Goal: Task Accomplishment & Management: Complete application form

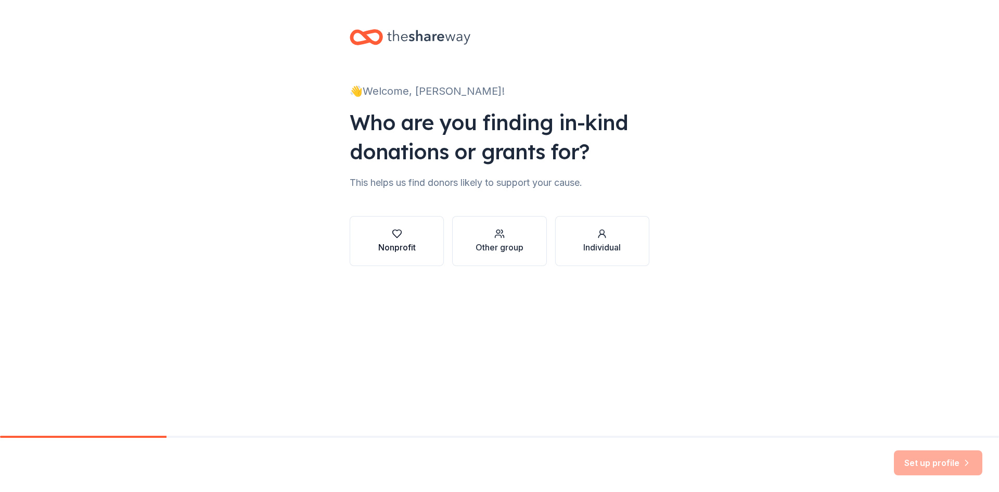
click at [415, 238] on div "button" at bounding box center [396, 233] width 37 height 10
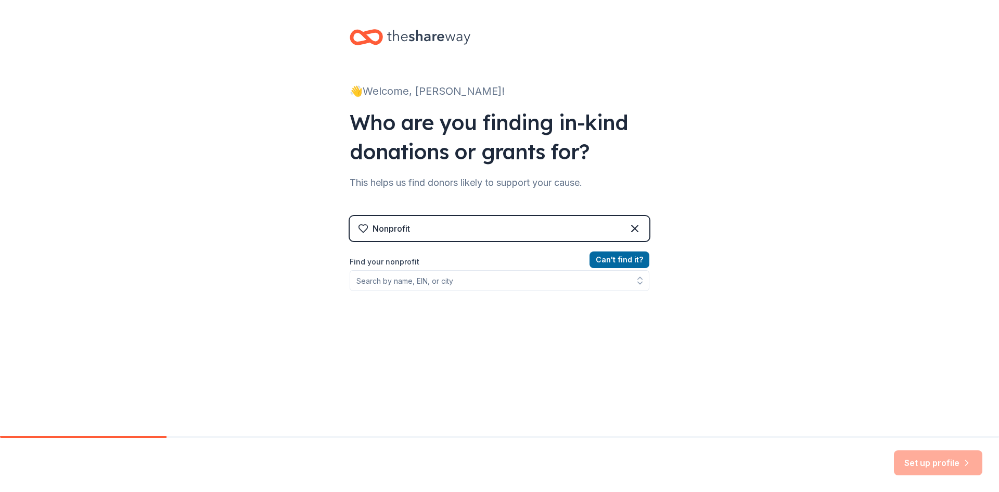
click at [415, 232] on div "Nonprofit" at bounding box center [500, 228] width 300 height 25
click at [403, 274] on input "Find your nonprofit" at bounding box center [500, 280] width 300 height 21
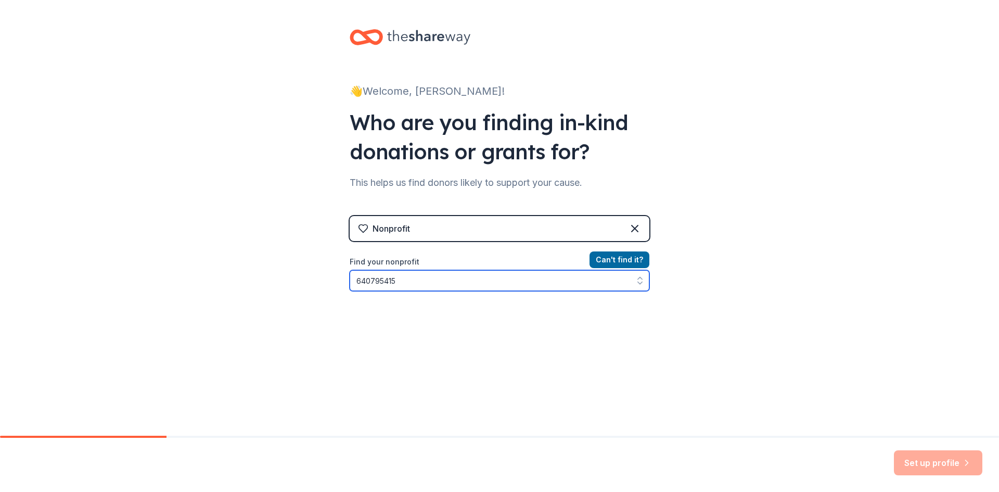
drag, startPoint x: 404, startPoint y: 278, endPoint x: 397, endPoint y: 277, distance: 6.8
click at [401, 278] on input "640795415" at bounding box center [500, 280] width 300 height 21
click at [364, 277] on input "640795415" at bounding box center [500, 280] width 300 height 21
drag, startPoint x: 427, startPoint y: 282, endPoint x: 347, endPoint y: 287, distance: 80.2
click at [350, 287] on input "[US_EMPLOYER_IDENTIFICATION_NUMBER]" at bounding box center [500, 280] width 300 height 21
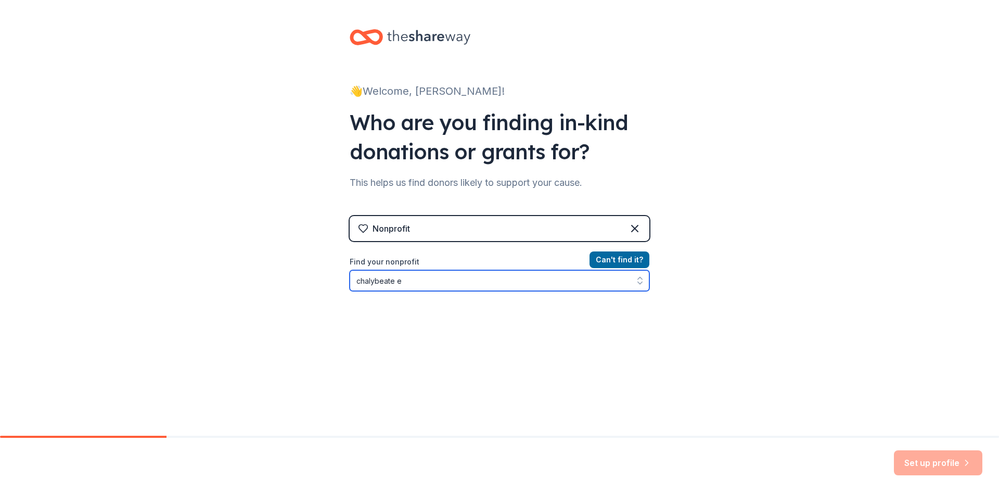
type input "chalybeate"
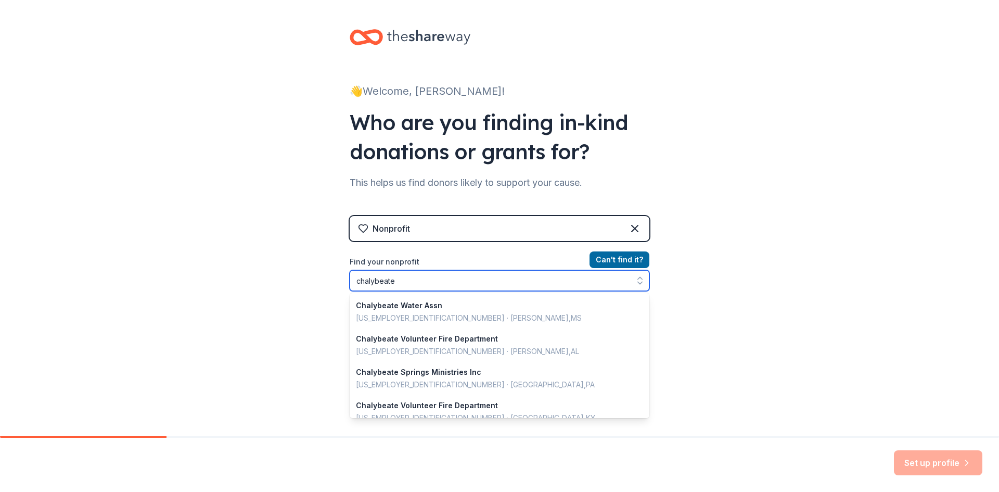
scroll to position [69, 0]
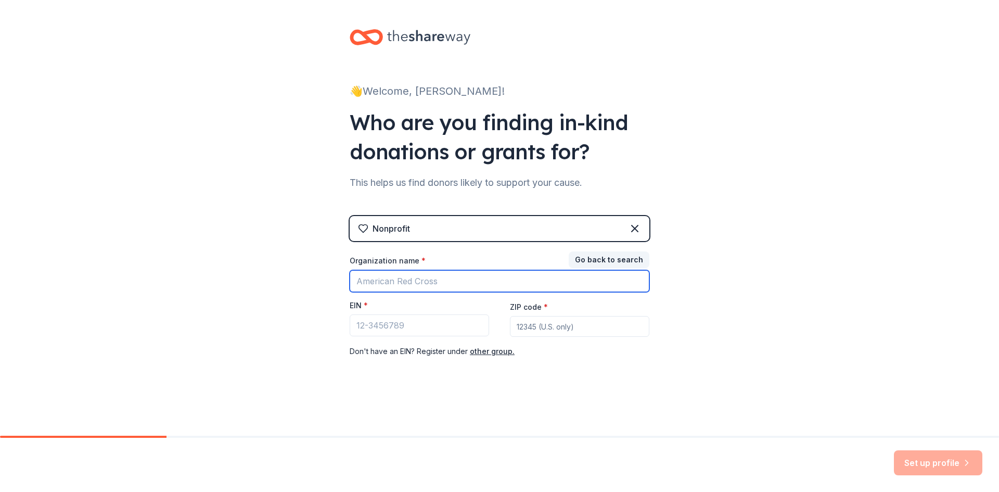
click at [442, 286] on input "Organization name *" at bounding box center [500, 281] width 300 height 22
type input "[GEOGRAPHIC_DATA]"
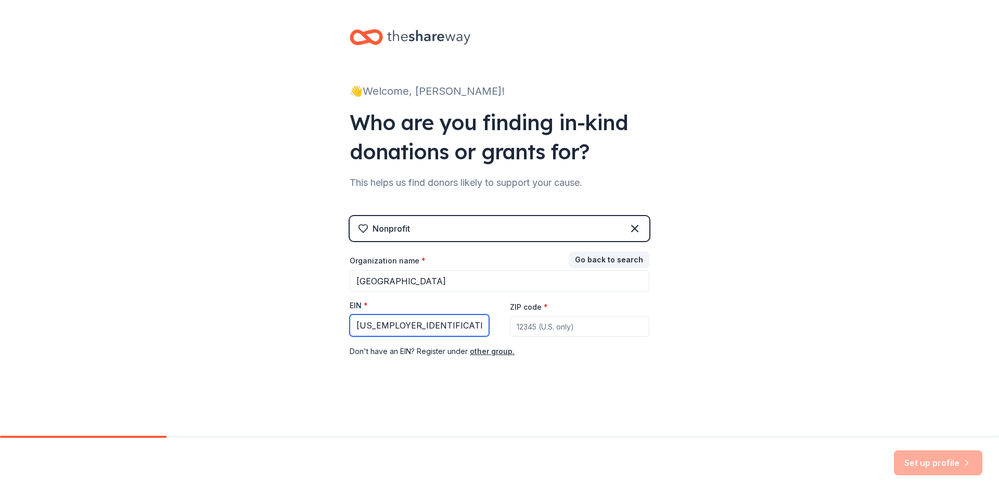
type input "[US_EMPLOYER_IDENTIFICATION_NUMBER]"
click at [561, 332] on input "ZIP code *" at bounding box center [579, 326] width 139 height 21
type input "38683"
click at [925, 466] on button "Set up profile" at bounding box center [938, 462] width 88 height 25
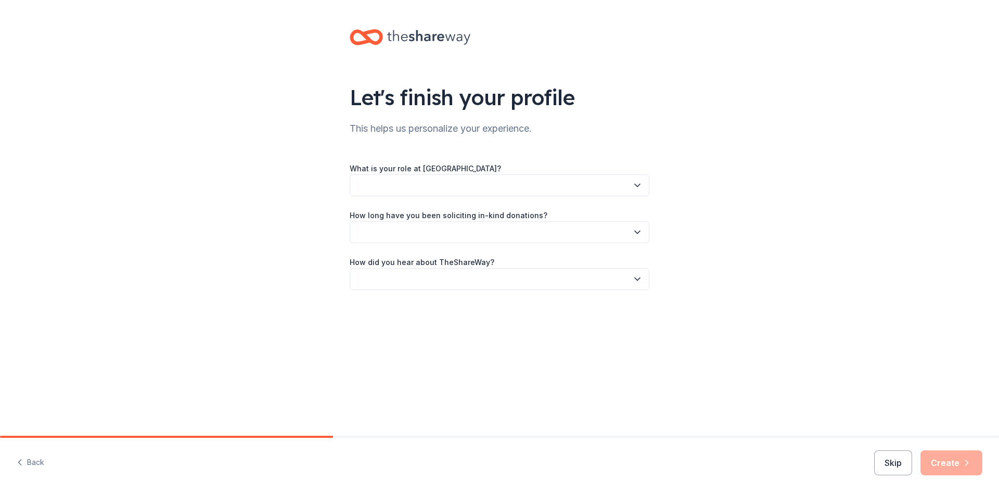
click at [495, 187] on button "button" at bounding box center [500, 185] width 300 height 22
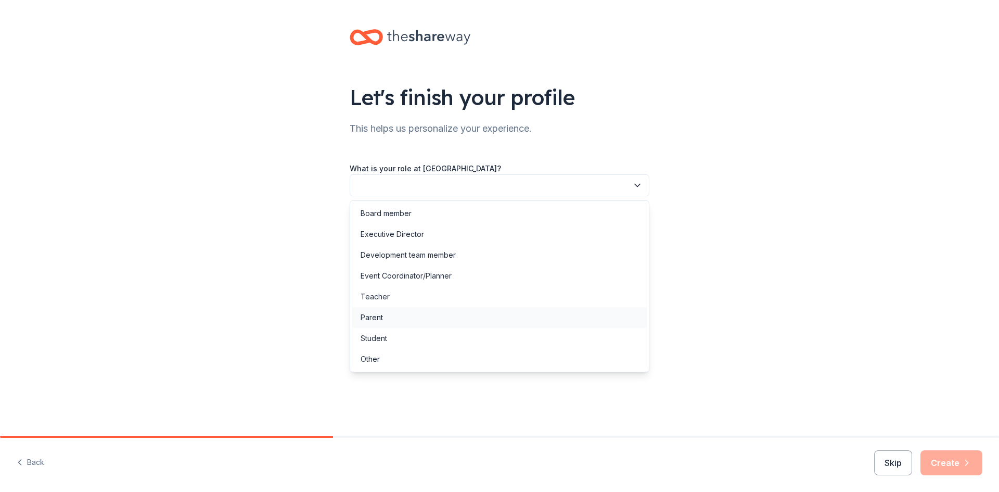
click at [406, 313] on div "Parent" at bounding box center [499, 317] width 294 height 21
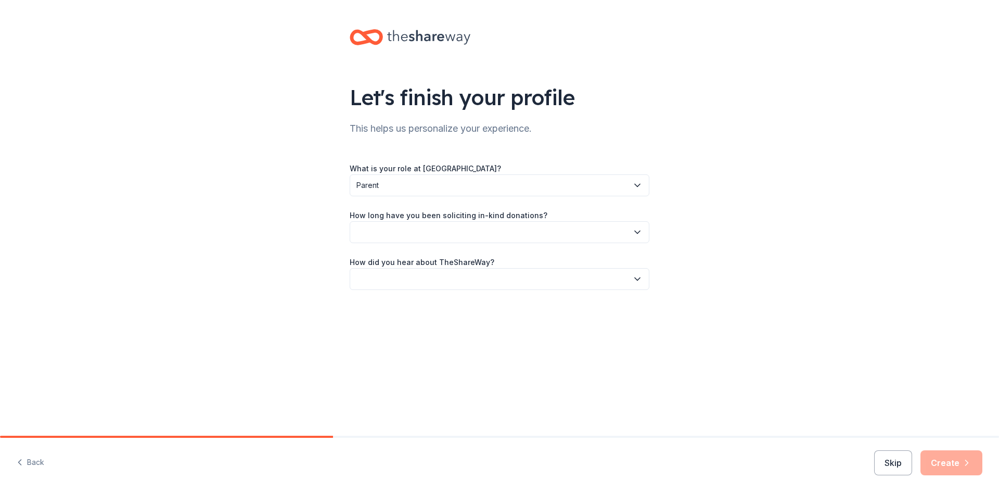
click at [420, 229] on button "button" at bounding box center [500, 232] width 300 height 22
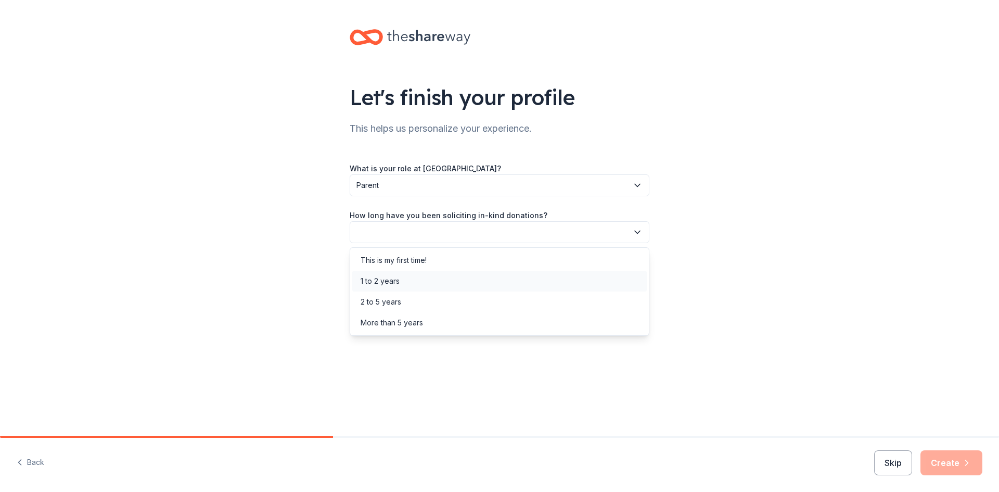
click at [407, 280] on div "1 to 2 years" at bounding box center [499, 280] width 294 height 21
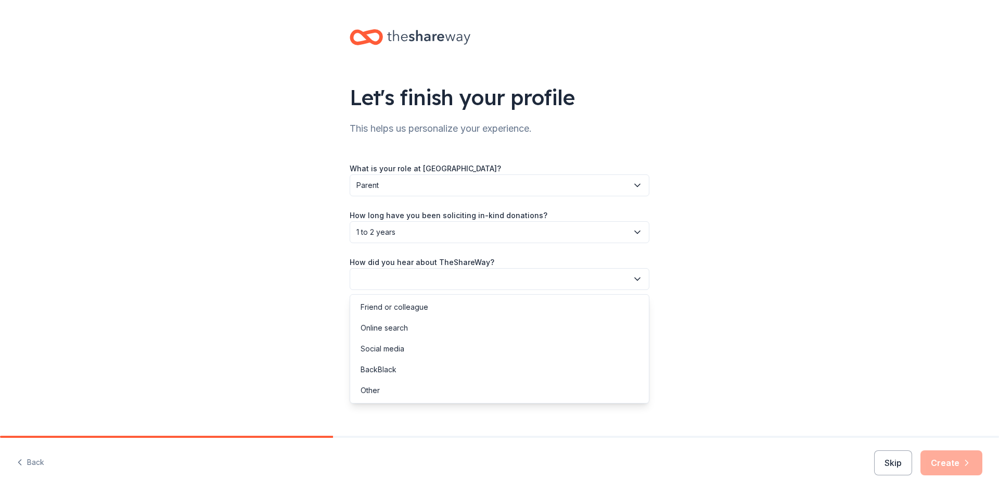
click at [408, 281] on button "button" at bounding box center [500, 279] width 300 height 22
click at [398, 330] on div "Online search" at bounding box center [383, 327] width 47 height 12
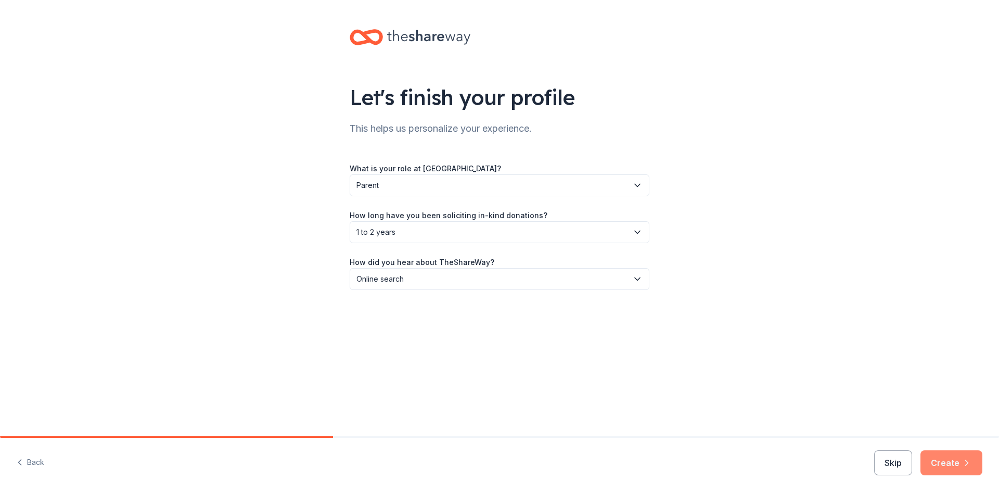
click at [965, 462] on icon "button" at bounding box center [966, 462] width 10 height 10
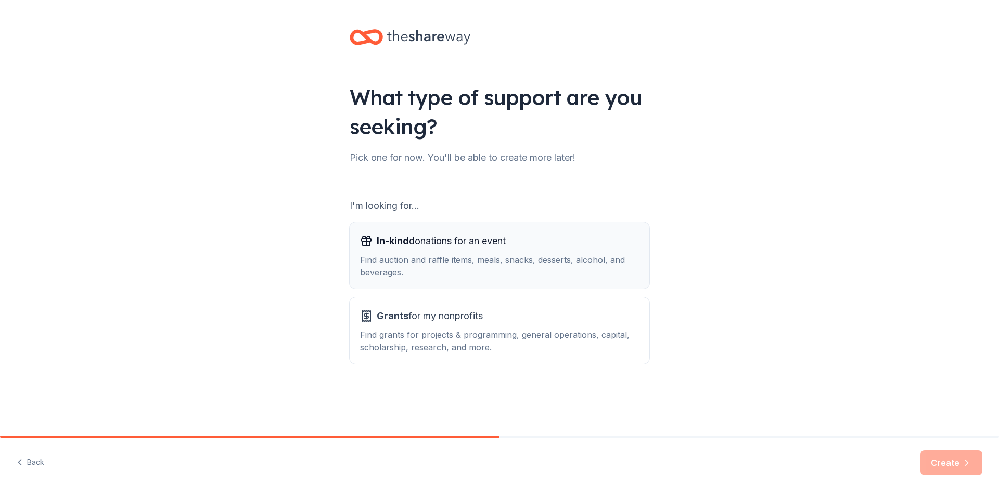
click at [420, 261] on div "Find auction and raffle items, meals, snacks, desserts, alcohol, and beverages." at bounding box center [499, 265] width 279 height 25
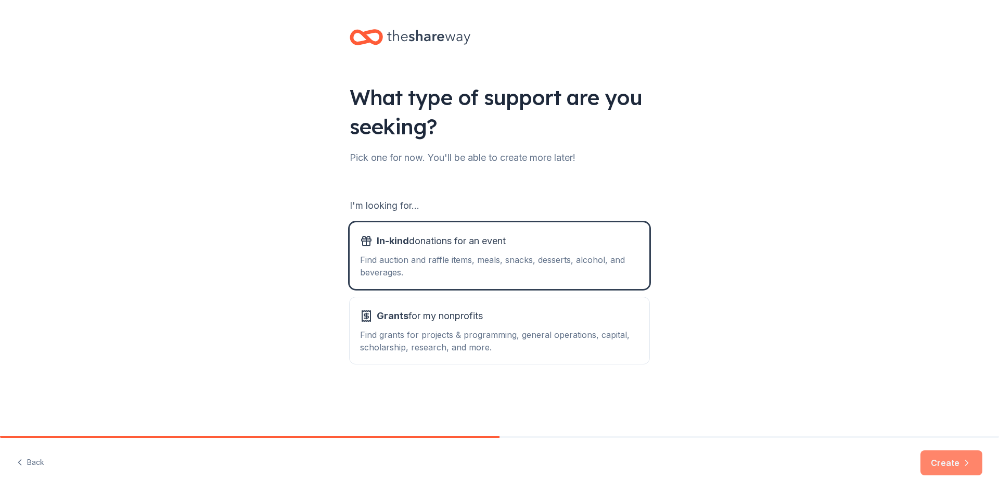
click at [960, 460] on button "Create" at bounding box center [951, 462] width 62 height 25
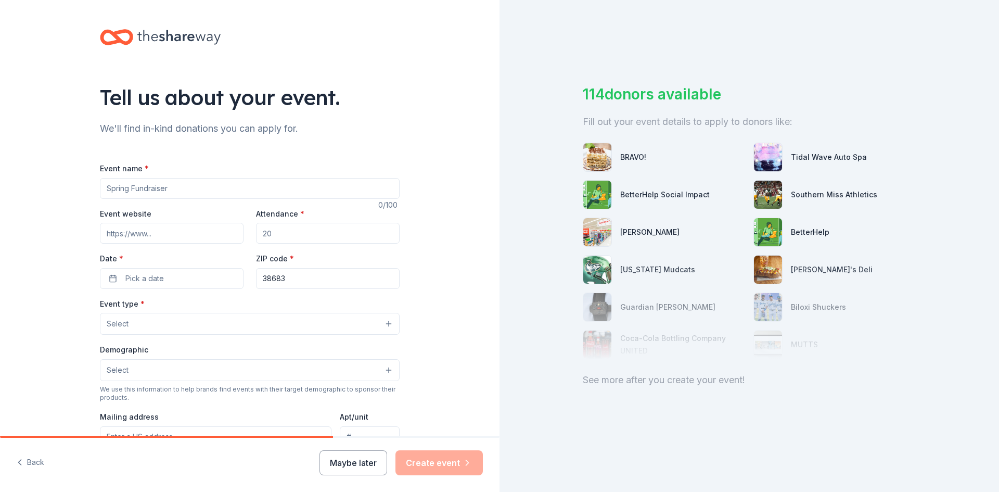
click at [174, 192] on input "Event name *" at bounding box center [250, 188] width 300 height 21
type input "[DATE] Silent Auction"
paste input "https://www.northtippah.org/ces"
type input "https://www.northtippah.org/ces"
click at [293, 231] on input "Attendance *" at bounding box center [328, 233] width 144 height 21
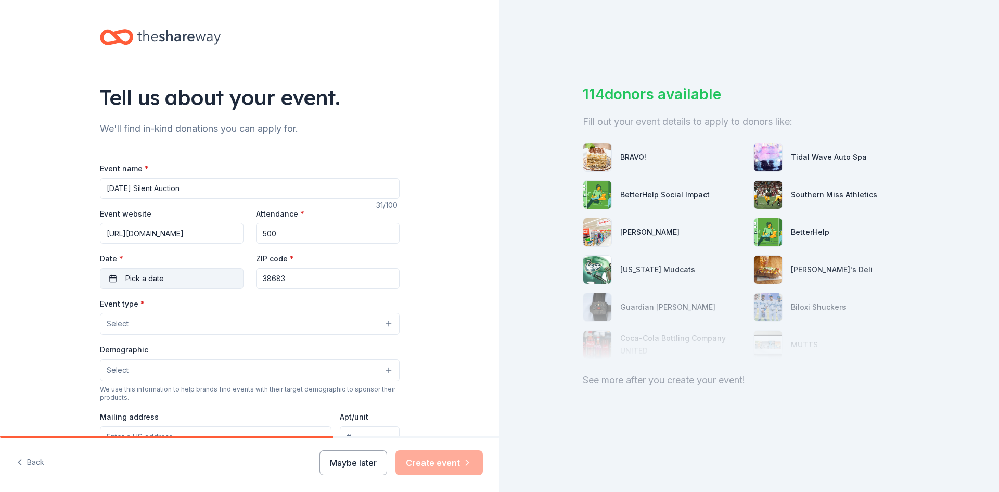
type input "500"
click at [211, 272] on button "Pick a date" at bounding box center [172, 278] width 144 height 21
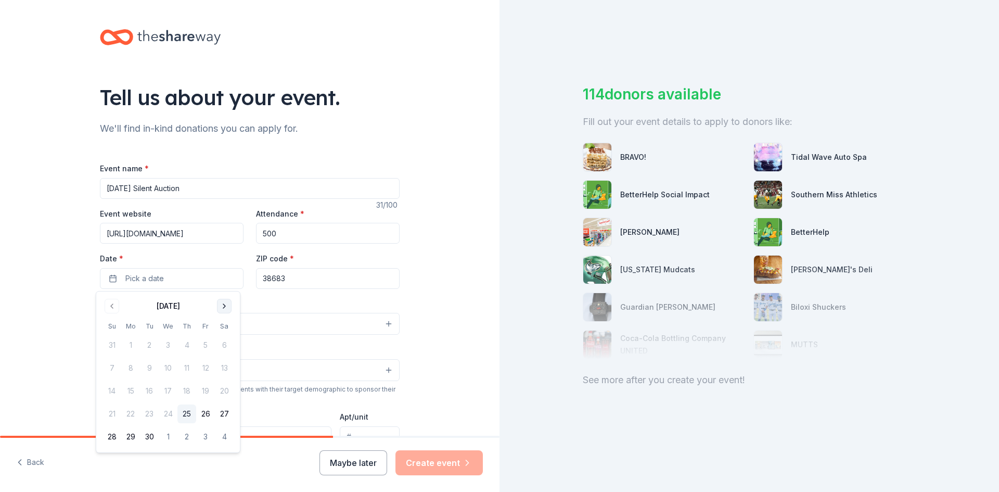
click at [225, 306] on button "Go to next month" at bounding box center [224, 306] width 15 height 15
click at [205, 417] on button "24" at bounding box center [205, 413] width 19 height 19
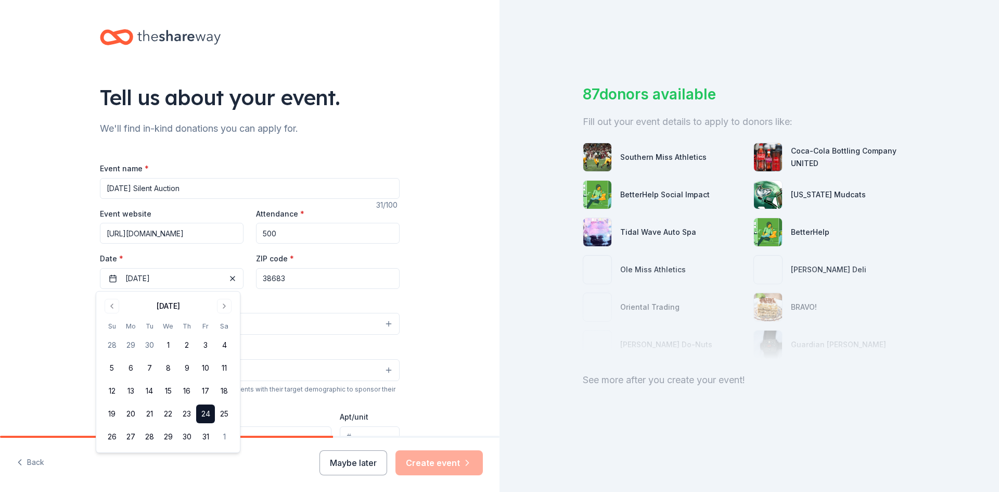
click at [416, 285] on div "Tell us about your event. We'll find in-kind donations you can apply for. Event…" at bounding box center [249, 346] width 499 height 692
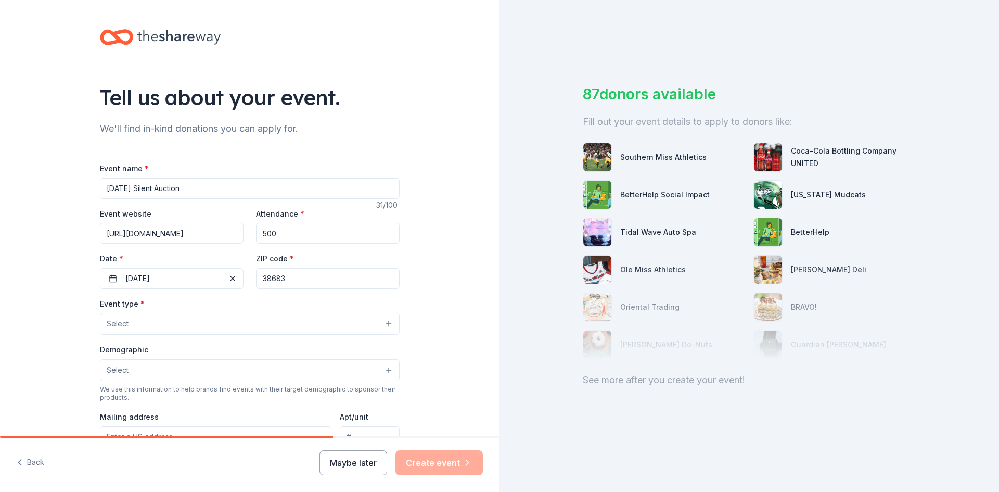
click at [221, 320] on button "Select" at bounding box center [250, 324] width 300 height 22
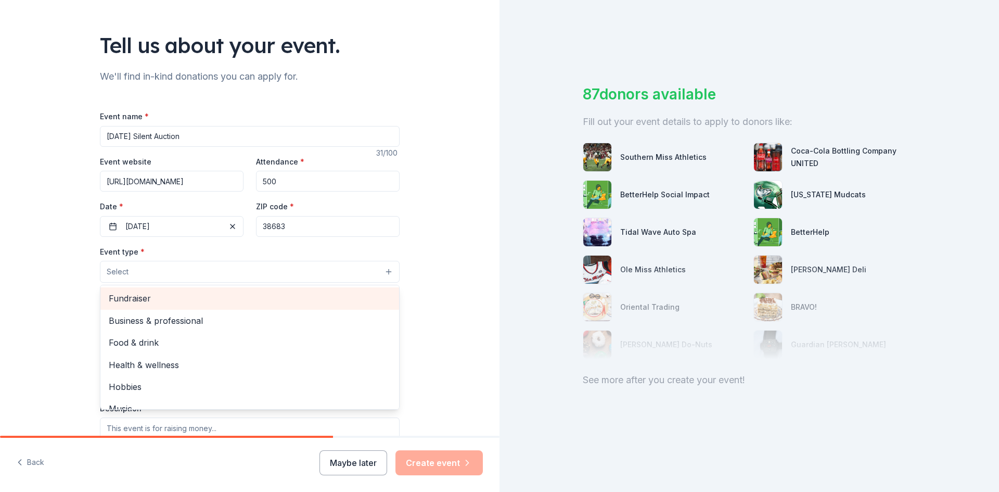
click at [187, 300] on span "Fundraiser" at bounding box center [250, 298] width 282 height 14
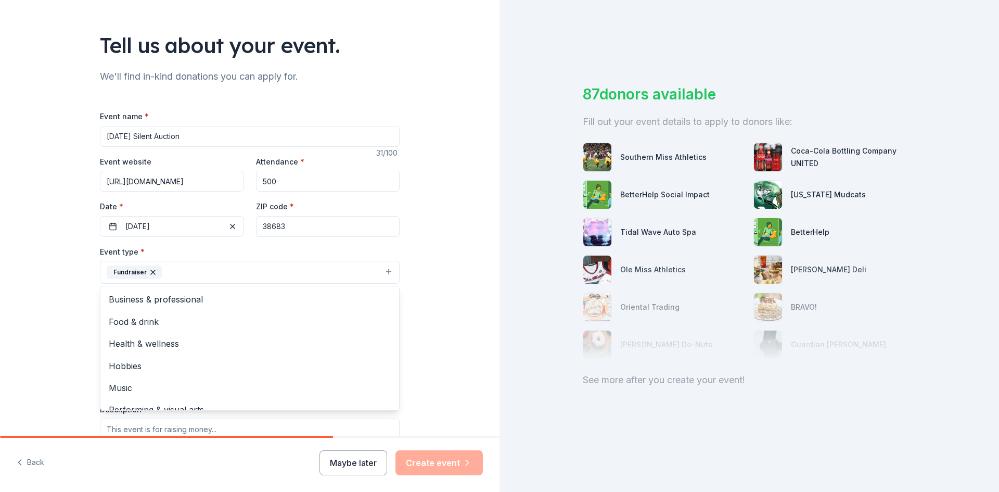
click at [457, 285] on div "Tell us about your event. We'll find in-kind donations you can apply for. Event…" at bounding box center [249, 294] width 499 height 693
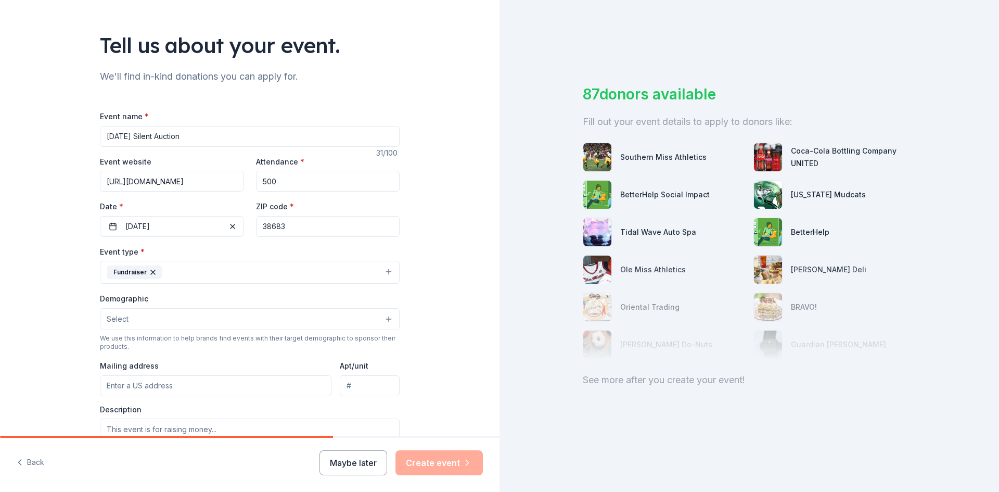
click at [254, 324] on button "Select" at bounding box center [250, 319] width 300 height 22
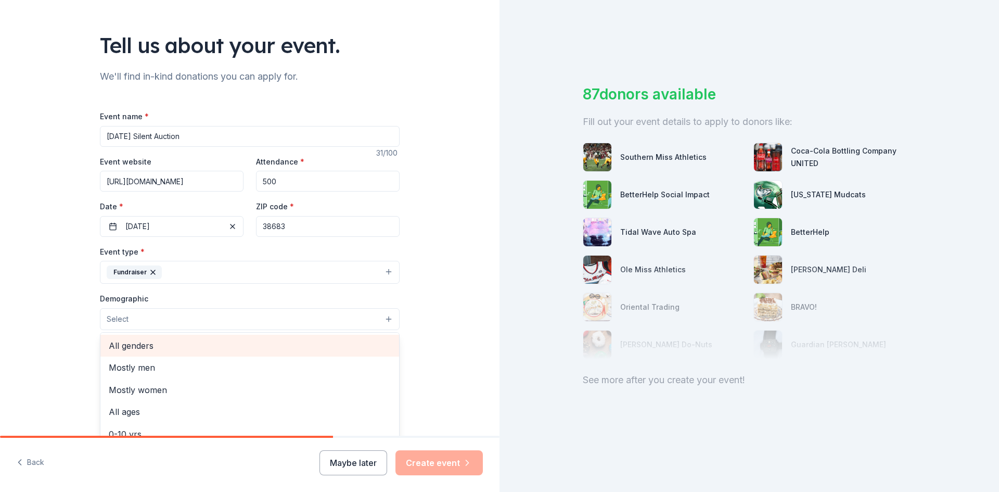
click at [222, 345] on span "All genders" at bounding box center [250, 346] width 282 height 14
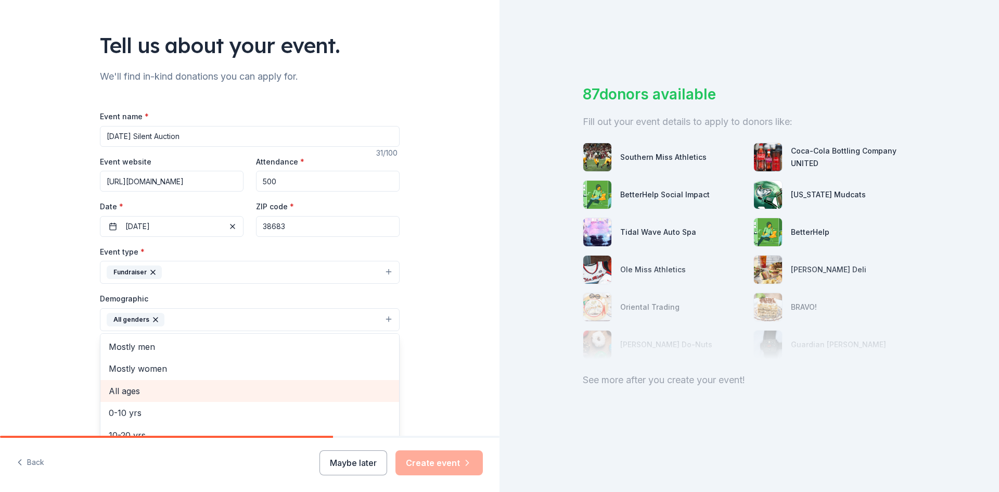
click at [281, 393] on span "All ages" at bounding box center [250, 391] width 282 height 14
click at [439, 341] on div "Tell us about your event. We'll find in-kind donations you can apply for. Event…" at bounding box center [249, 295] width 499 height 694
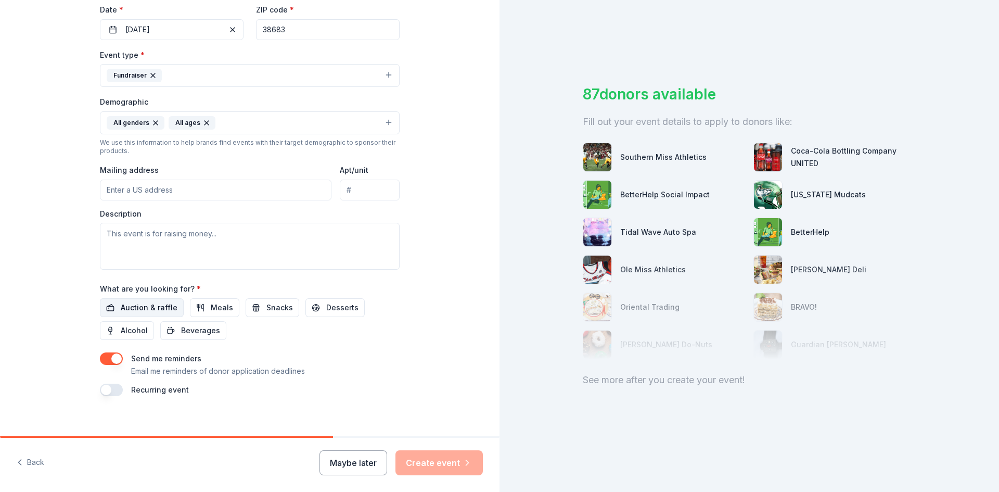
scroll to position [259, 0]
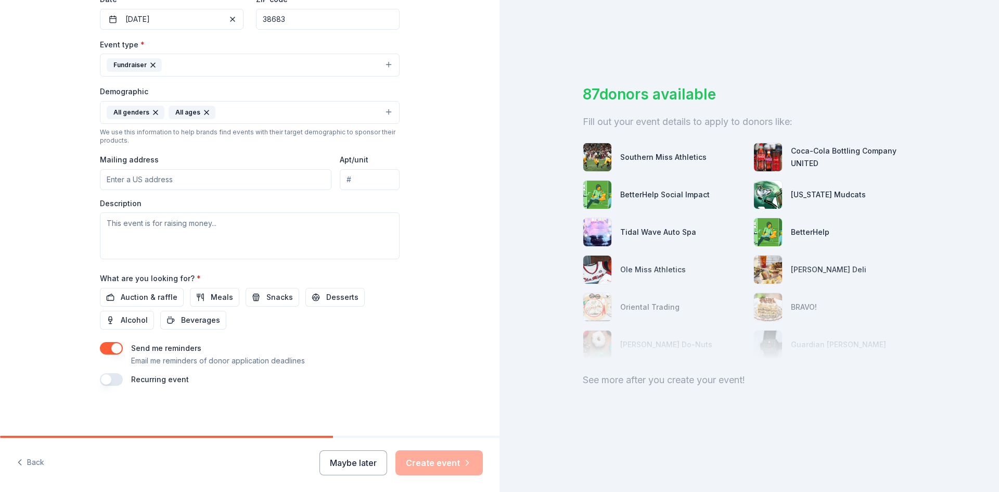
click at [190, 179] on input "Mailing address" at bounding box center [215, 179] width 231 height 21
click at [138, 176] on input "Mailing address" at bounding box center [215, 179] width 231 height 21
paste input "2471 Highway 354"
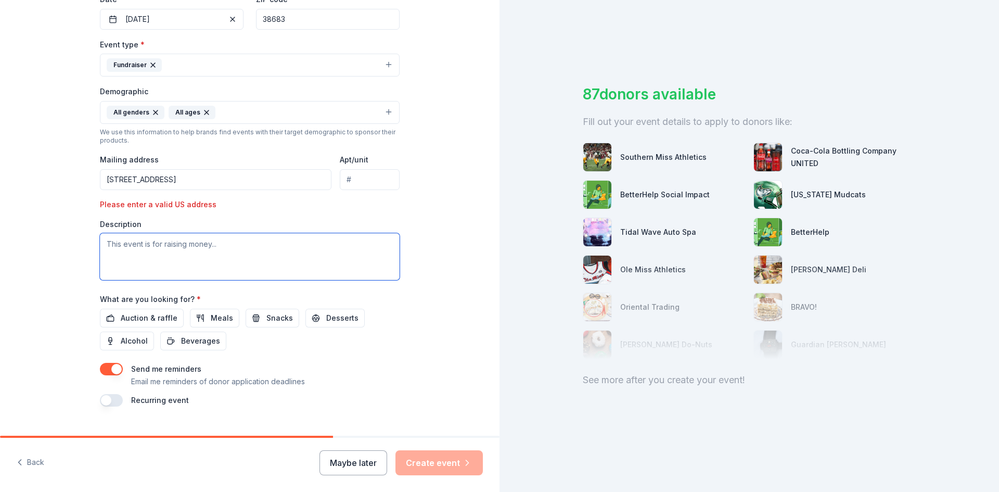
click at [198, 255] on textarea at bounding box center [250, 256] width 300 height 47
click at [231, 179] on input "2471 Highway 354, Walnut" at bounding box center [215, 179] width 231 height 21
click at [214, 178] on input "2471 Highway 354, Walnut" at bounding box center [215, 179] width 231 height 21
click at [228, 220] on div "Description" at bounding box center [250, 249] width 300 height 61
click at [249, 176] on input "2471 Highway 354, Walnut, MS 38683" at bounding box center [215, 179] width 231 height 21
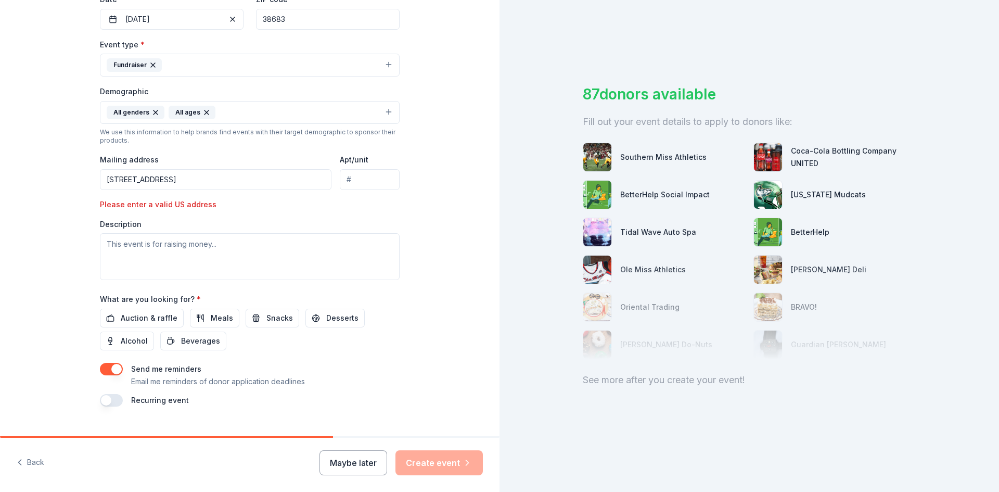
click at [196, 186] on input "2471 Highway 354, Walnut, MS 38683" at bounding box center [215, 179] width 231 height 21
type input "2471 Highway 354, Walnut, MS 38683"
drag, startPoint x: 166, startPoint y: 210, endPoint x: 170, endPoint y: 216, distance: 7.1
click at [167, 211] on div "Event type * Fundraiser Demographic All genders All ages We use this informatio…" at bounding box center [250, 159] width 300 height 242
drag, startPoint x: 164, startPoint y: 247, endPoint x: 174, endPoint y: 252, distance: 10.7
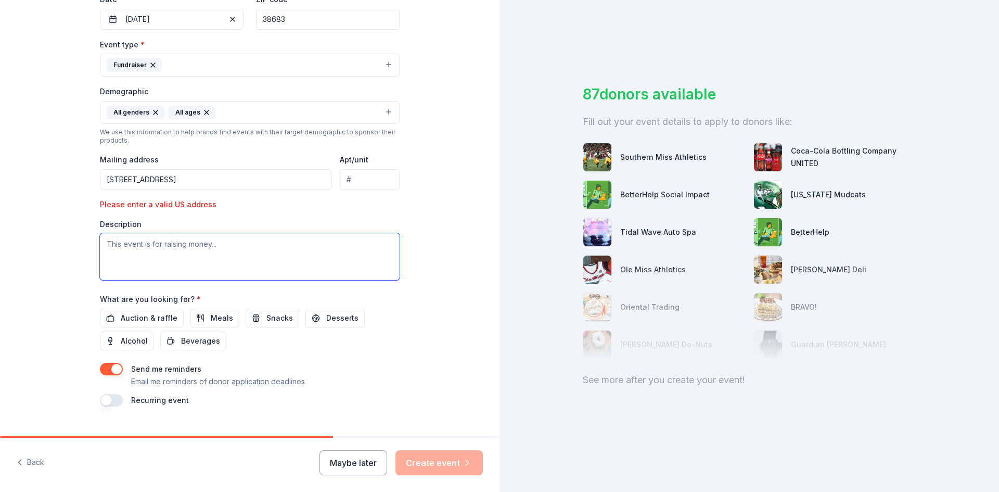
click at [164, 248] on textarea at bounding box center [250, 256] width 300 height 47
type textarea "raise money for school and opportunities for students"
click at [297, 193] on div "Event type * Fundraiser Demographic All genders All ages We use this informatio…" at bounding box center [250, 159] width 300 height 242
click at [262, 179] on input "2471 Highway 354, Walnut, MS 38683" at bounding box center [215, 179] width 231 height 21
drag, startPoint x: 233, startPoint y: 200, endPoint x: 249, endPoint y: 188, distance: 20.1
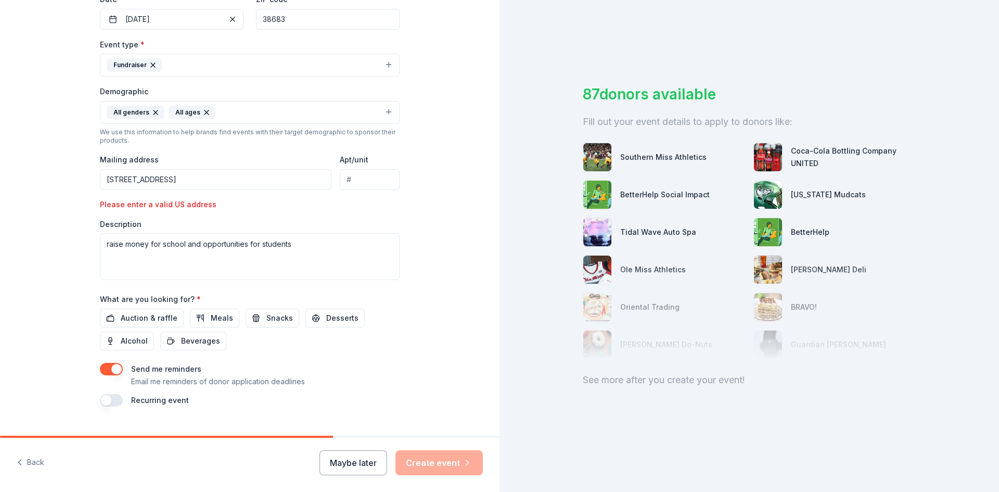
click at [235, 200] on div "Please enter a valid US address" at bounding box center [172, 204] width 144 height 12
click at [250, 184] on input "2471 Highway 354, Walnut, MS 38683" at bounding box center [215, 179] width 231 height 21
type input "2471 Highway 354, Walnut, MS 38683"
click at [233, 221] on div "Description raise money for school and opportunities for students" at bounding box center [250, 249] width 300 height 61
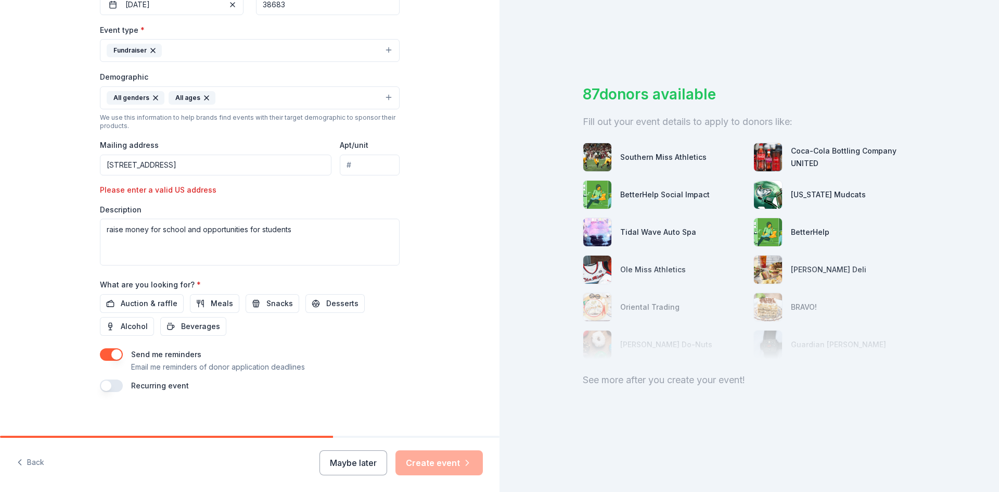
scroll to position [280, 0]
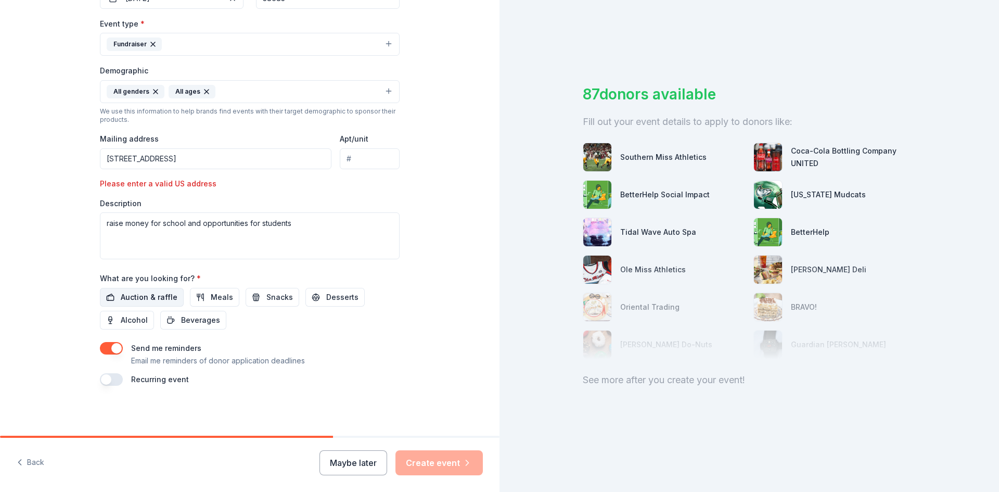
click at [168, 296] on span "Auction & raffle" at bounding box center [149, 297] width 57 height 12
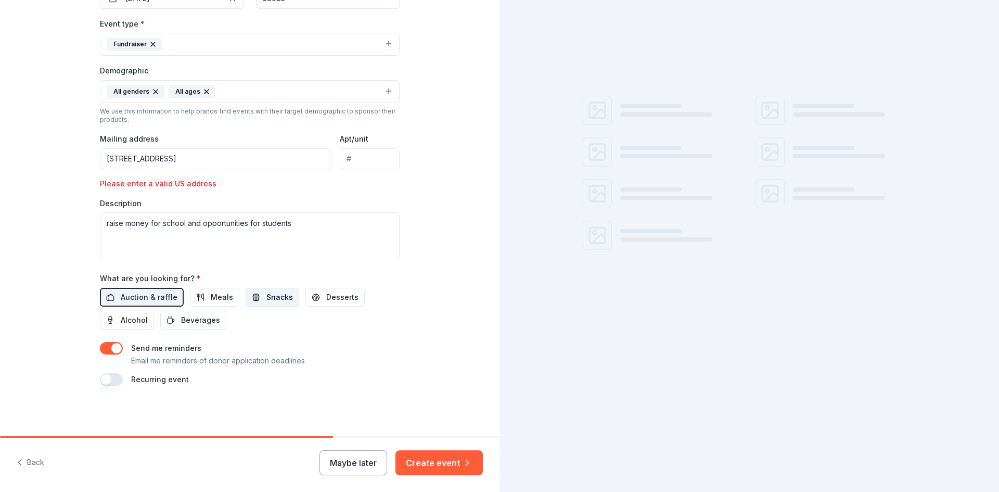
drag, startPoint x: 217, startPoint y: 299, endPoint x: 256, endPoint y: 300, distance: 39.0
click at [218, 299] on span "Meals" at bounding box center [222, 297] width 22 height 12
drag, startPoint x: 261, startPoint y: 300, endPoint x: 293, endPoint y: 300, distance: 31.7
click at [266, 300] on span "Snacks" at bounding box center [279, 297] width 27 height 12
click at [343, 300] on span "Desserts" at bounding box center [342, 297] width 32 height 12
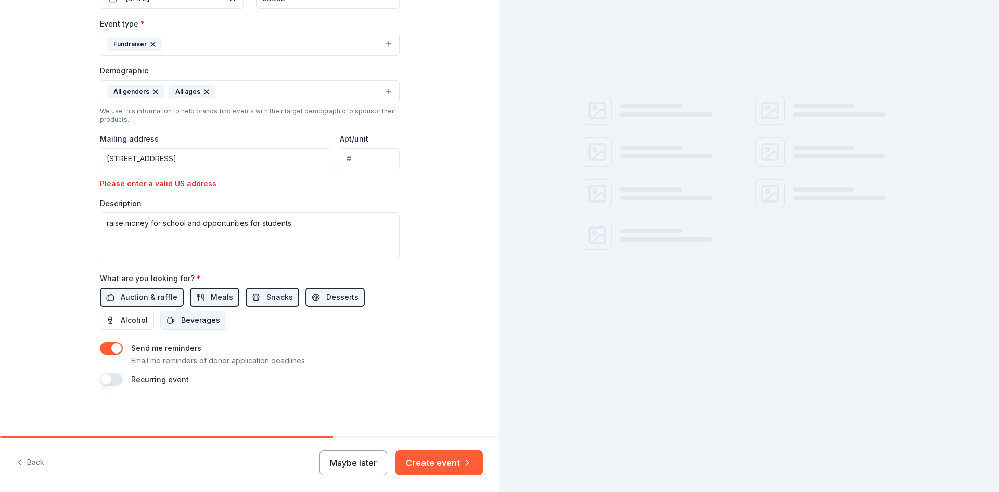
click at [198, 311] on div "Auction & raffle Meals Snacks Desserts Alcohol Beverages" at bounding box center [250, 309] width 300 height 42
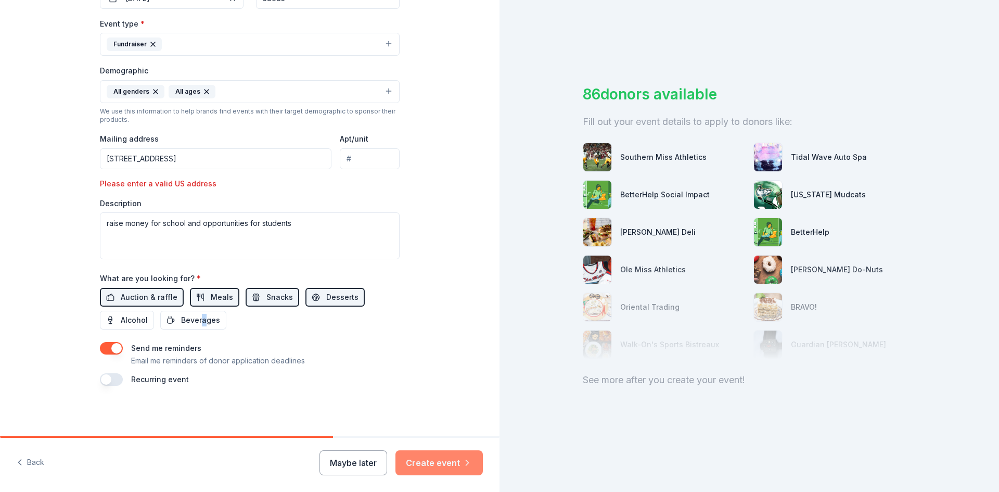
click at [441, 458] on button "Create event" at bounding box center [438, 462] width 87 height 25
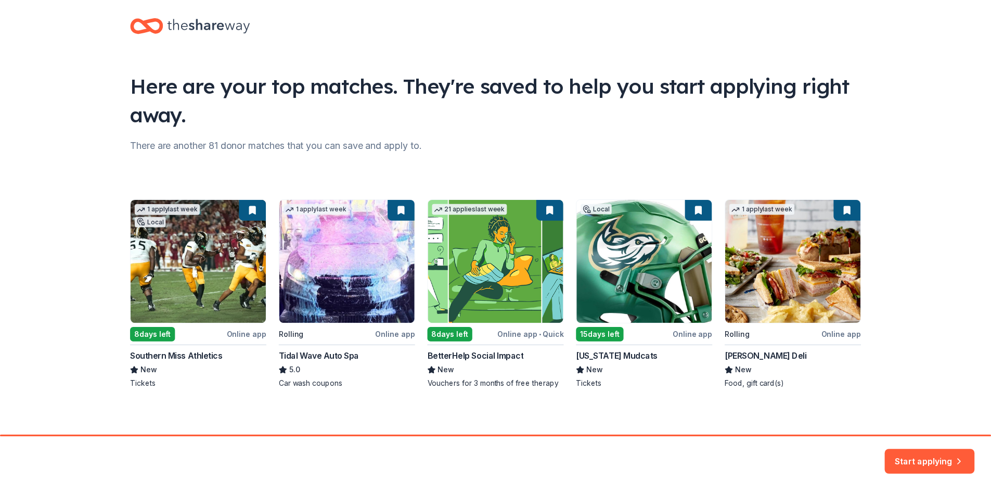
scroll to position [17, 0]
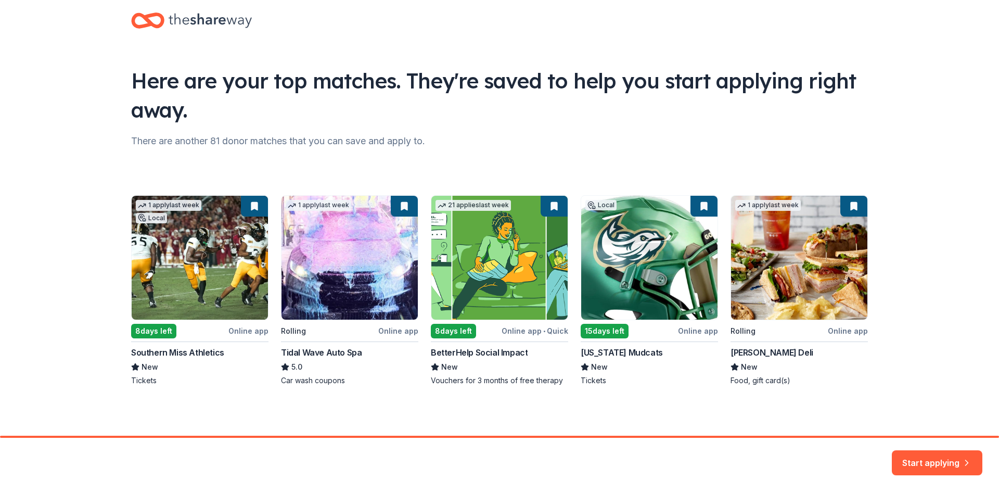
click at [220, 260] on div "1 apply last week Local 8 days left Online app Southern Miss Athletics New Tick…" at bounding box center [499, 290] width 737 height 190
click at [939, 462] on button "Start applying" at bounding box center [937, 456] width 91 height 25
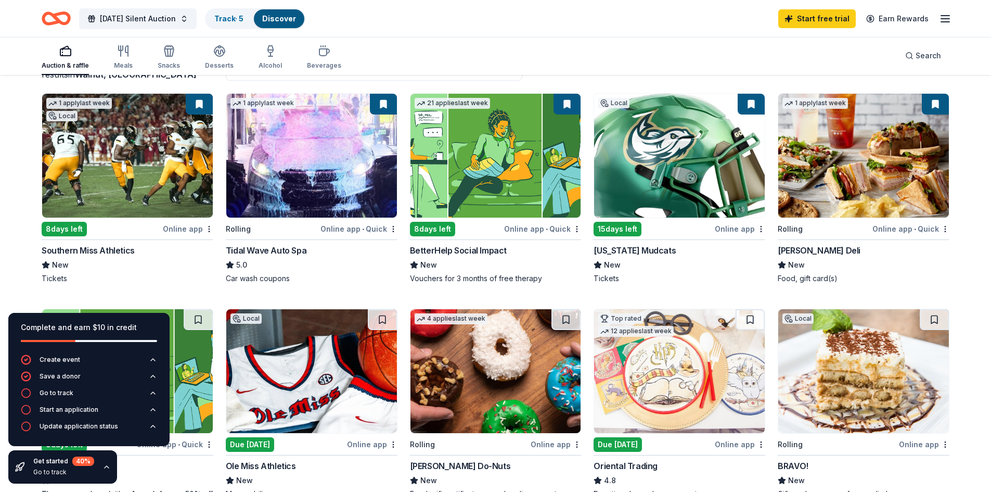
scroll to position [104, 0]
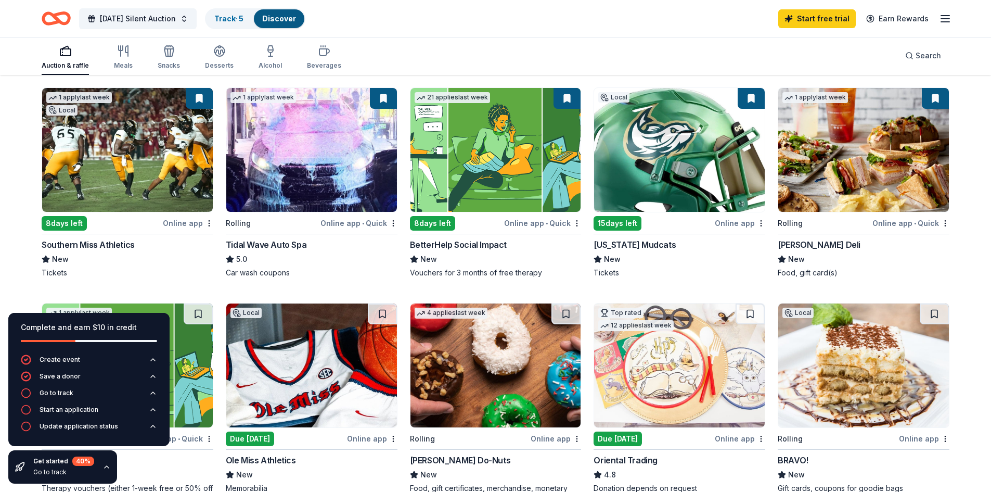
click at [119, 200] on img at bounding box center [127, 150] width 171 height 124
click at [724, 220] on div "Online app" at bounding box center [740, 222] width 50 height 13
click at [317, 194] on img at bounding box center [311, 150] width 171 height 124
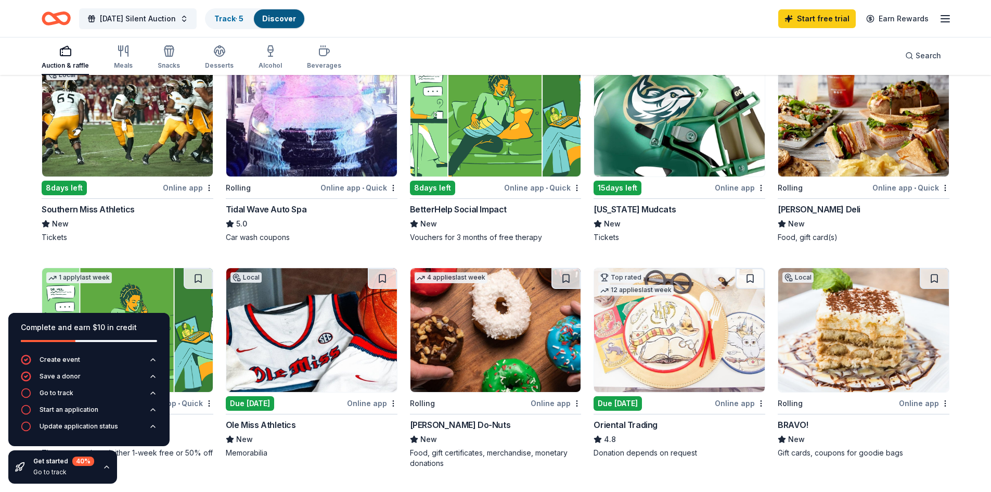
scroll to position [156, 0]
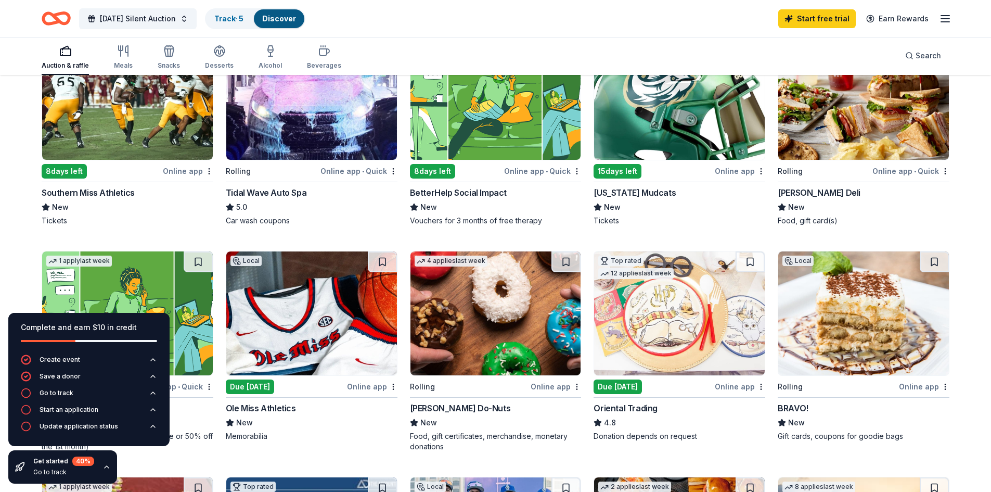
click at [898, 151] on img at bounding box center [863, 98] width 171 height 124
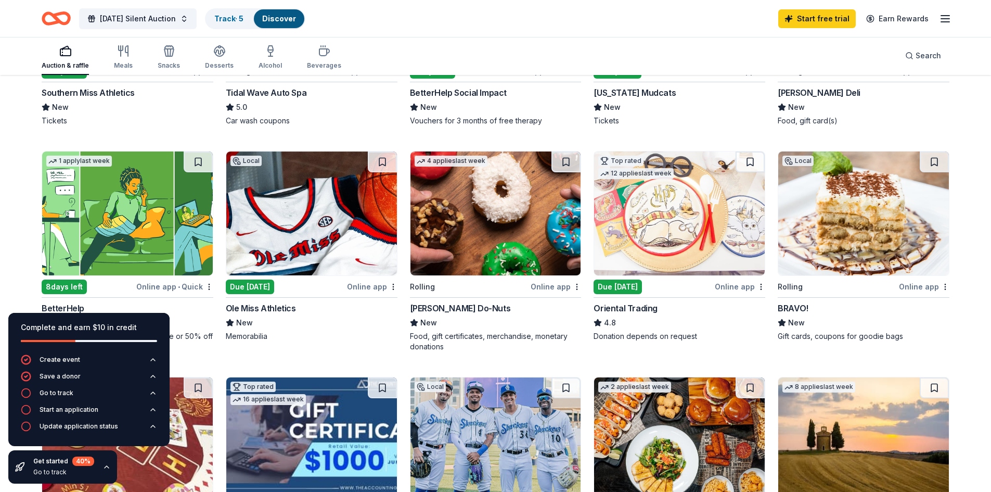
scroll to position [260, 0]
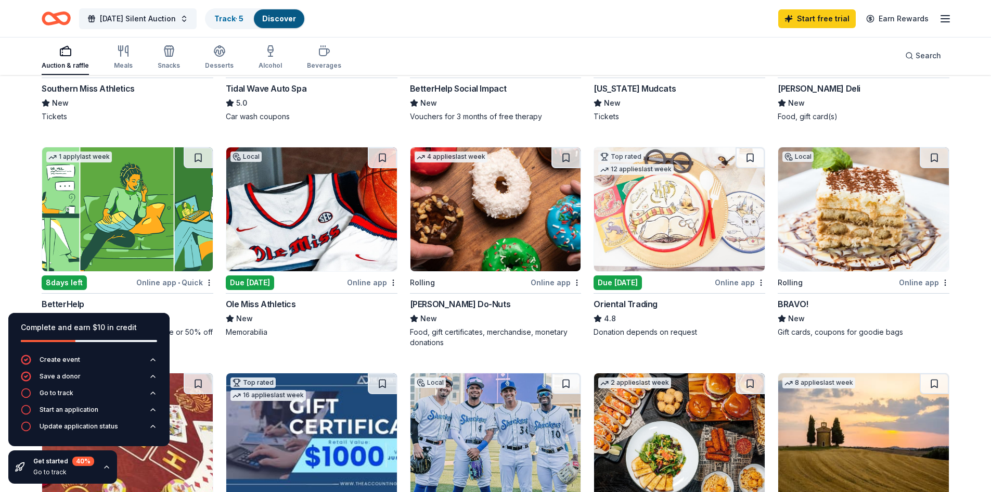
click at [484, 216] on img at bounding box center [495, 209] width 171 height 124
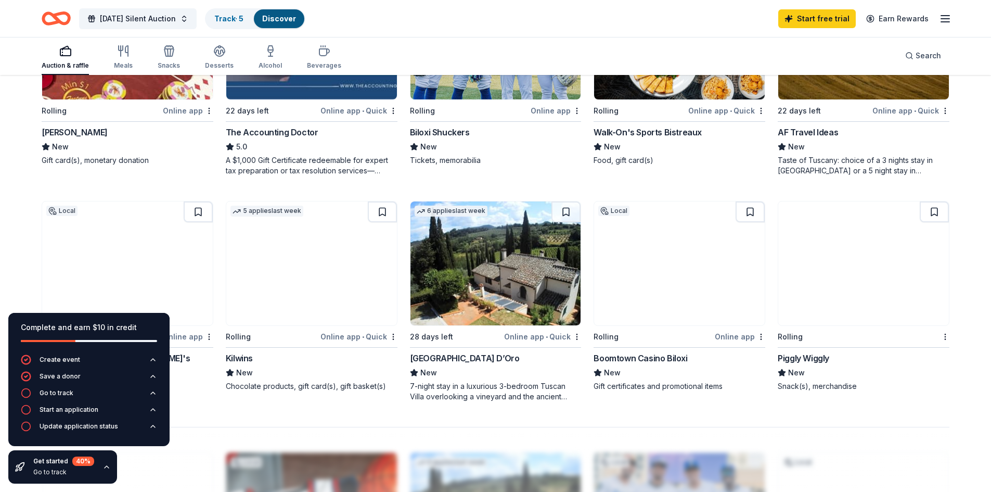
scroll to position [728, 0]
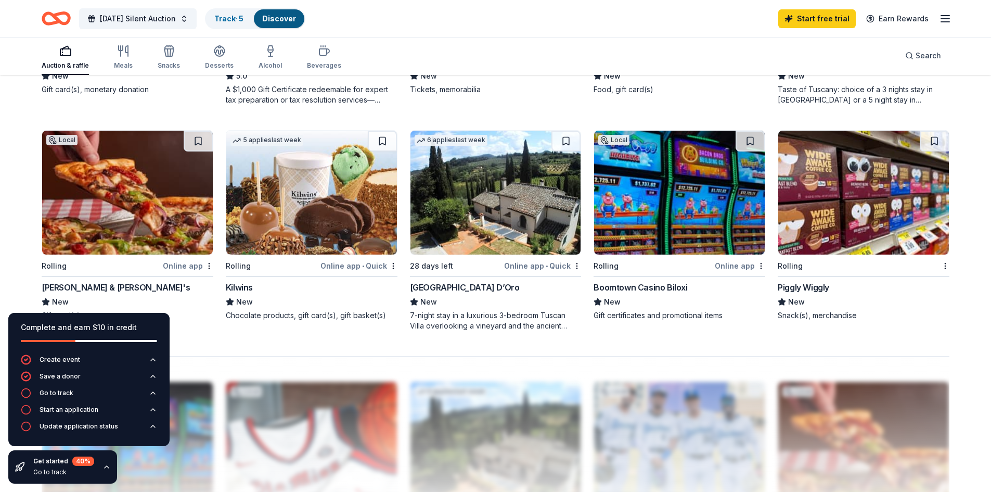
click at [923, 235] on img at bounding box center [863, 193] width 171 height 124
click at [856, 196] on img at bounding box center [863, 193] width 171 height 124
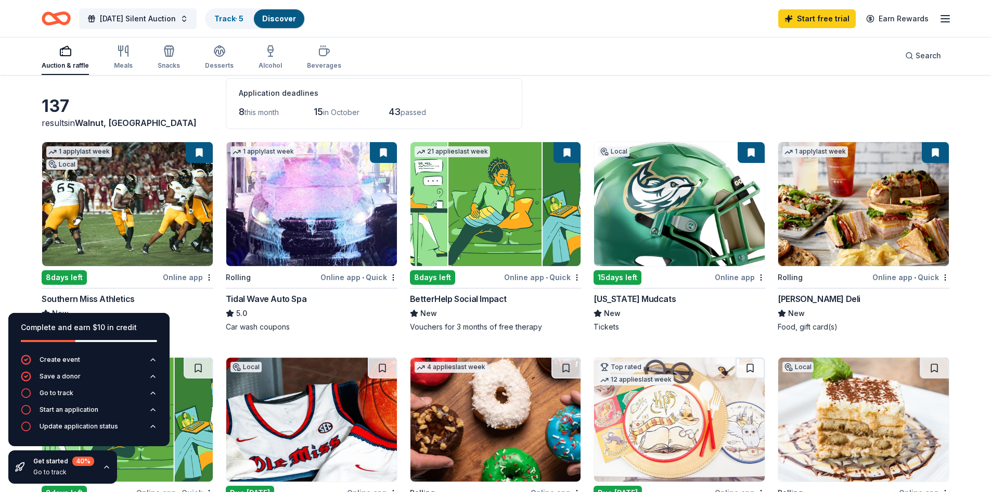
scroll to position [0, 0]
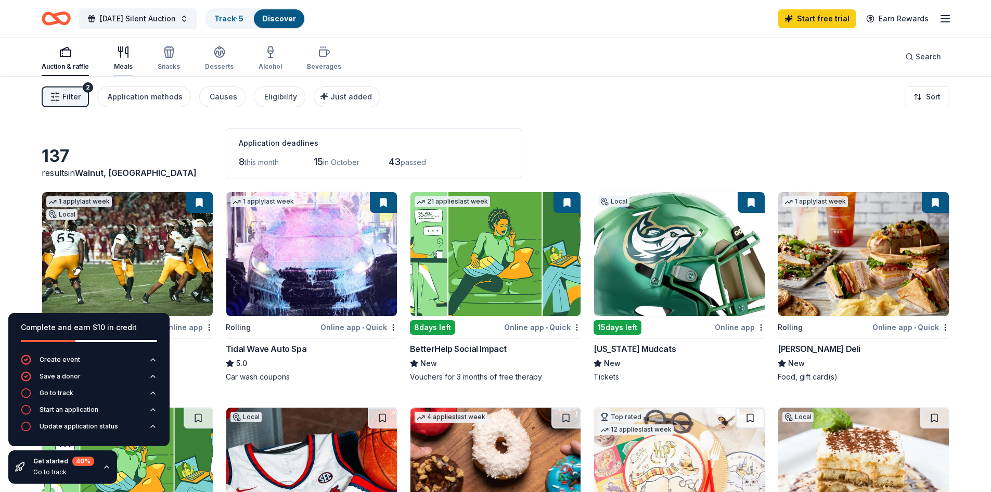
drag, startPoint x: 114, startPoint y: 53, endPoint x: 115, endPoint y: 66, distance: 13.5
click at [114, 53] on div "button" at bounding box center [123, 52] width 19 height 12
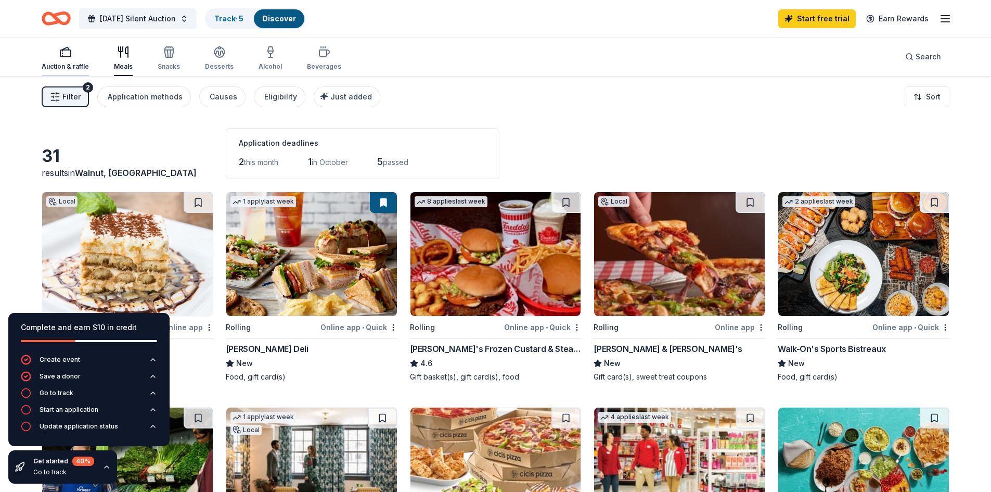
drag, startPoint x: 69, startPoint y: 58, endPoint x: 76, endPoint y: 58, distance: 7.3
click at [69, 58] on div "Auction & raffle" at bounding box center [65, 58] width 47 height 25
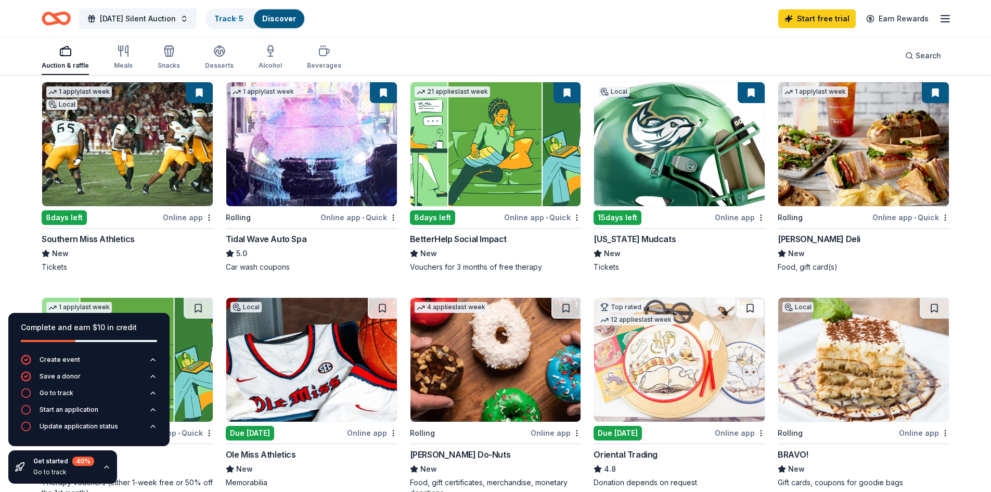
scroll to position [104, 0]
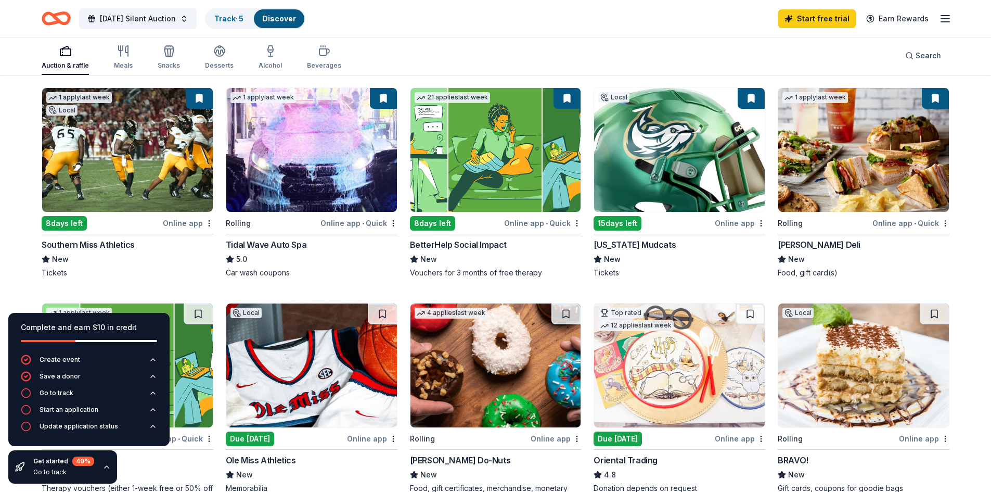
click at [738, 217] on div "Online app" at bounding box center [740, 222] width 50 height 13
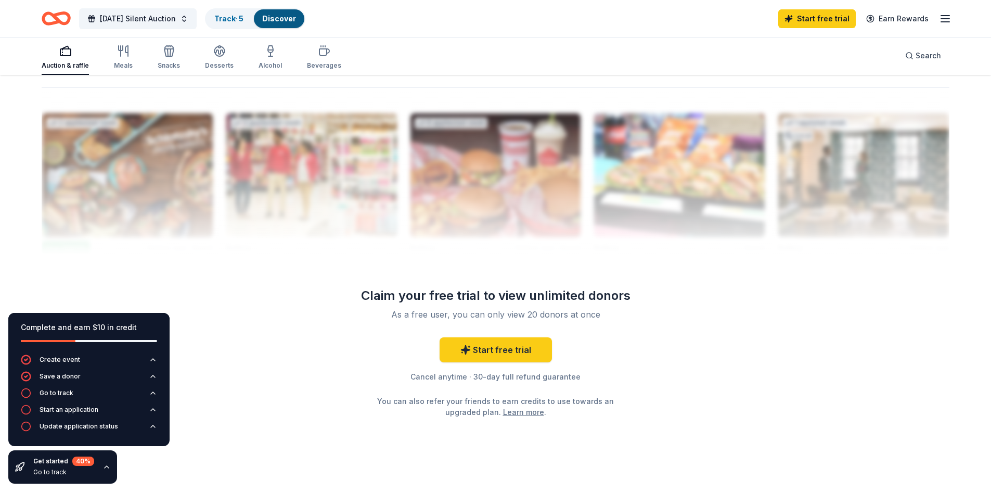
scroll to position [1010, 0]
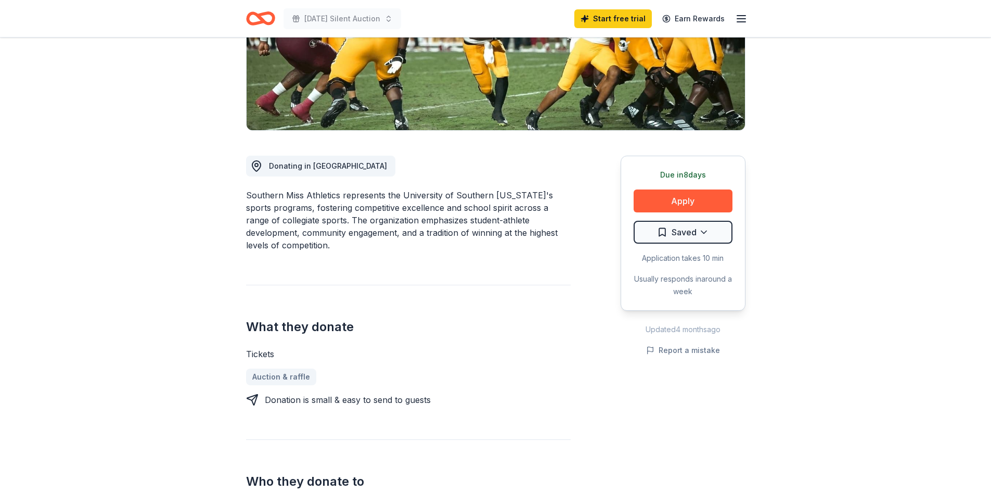
scroll to position [208, 0]
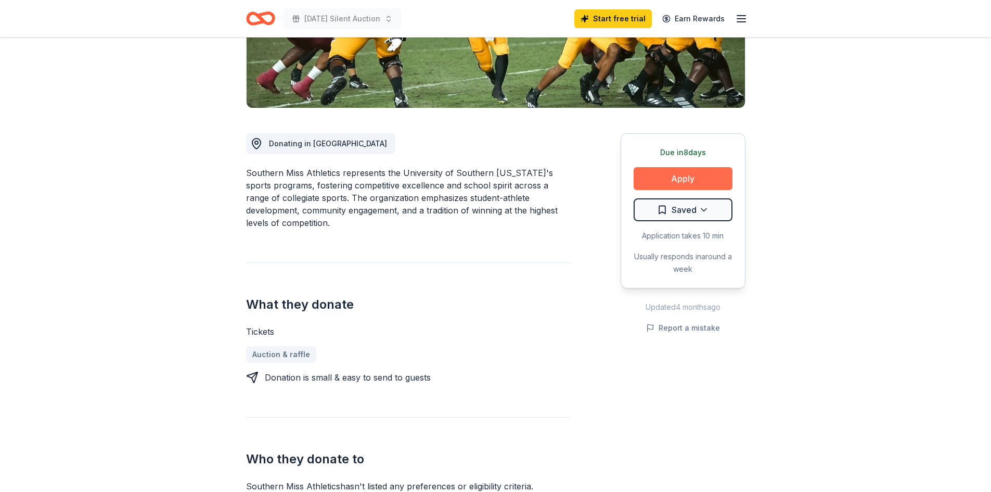
click at [704, 176] on button "Apply" at bounding box center [683, 178] width 99 height 23
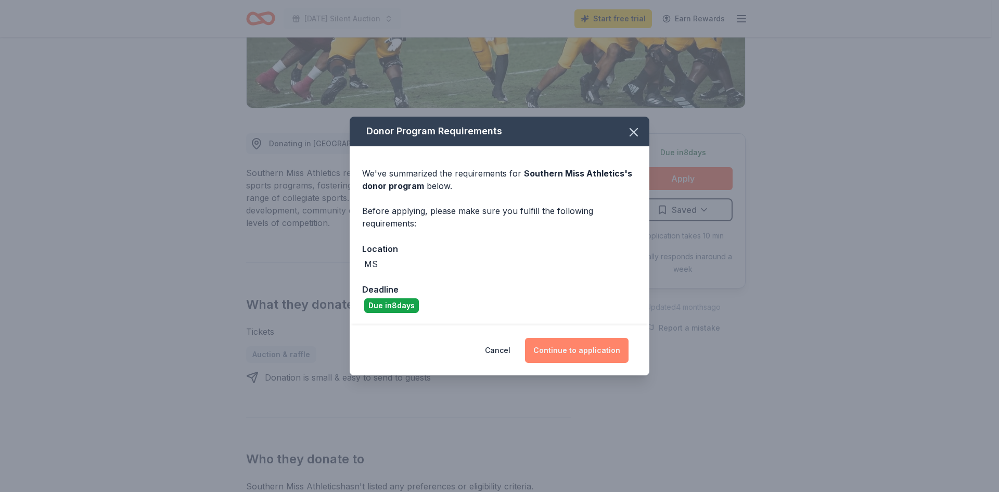
click at [577, 346] on button "Continue to application" at bounding box center [577, 350] width 104 height 25
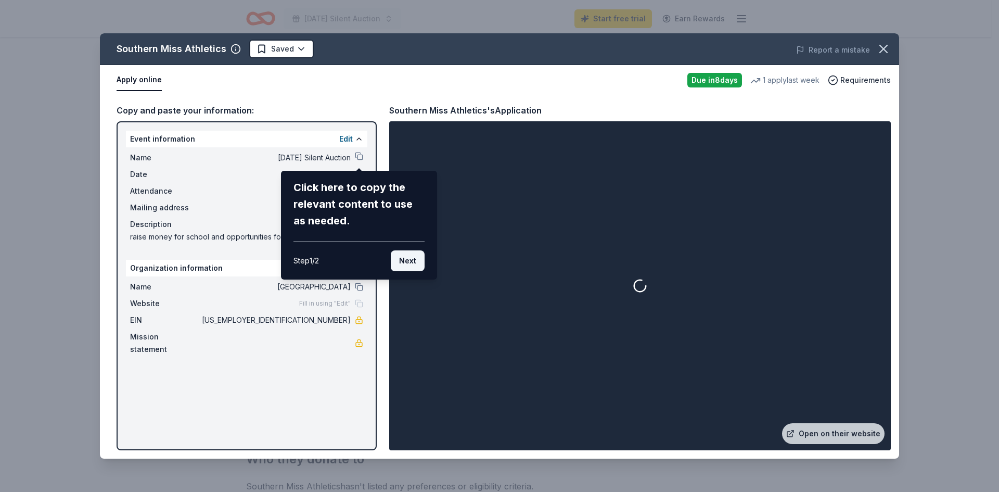
click at [410, 262] on button "Next" at bounding box center [408, 260] width 34 height 21
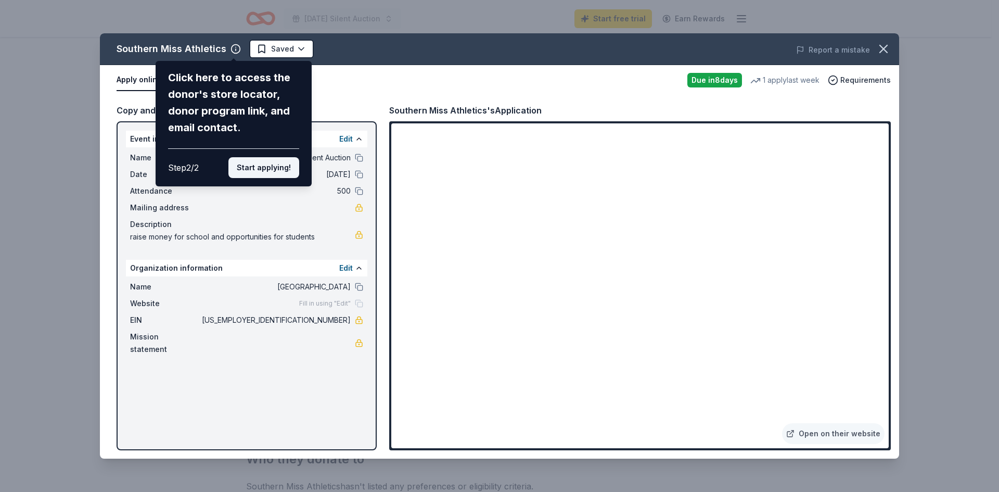
click at [280, 175] on button "Start applying!" at bounding box center [263, 167] width 71 height 21
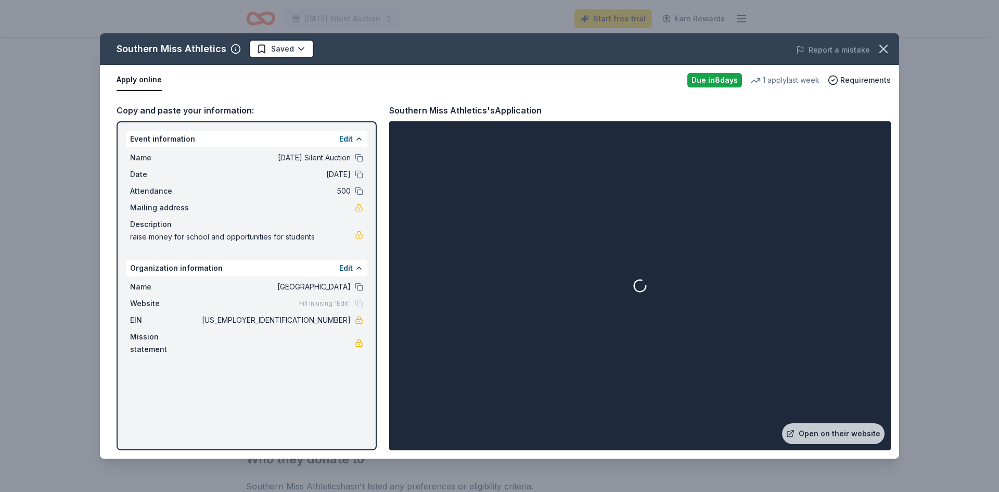
click at [579, 343] on div at bounding box center [639, 285] width 497 height 325
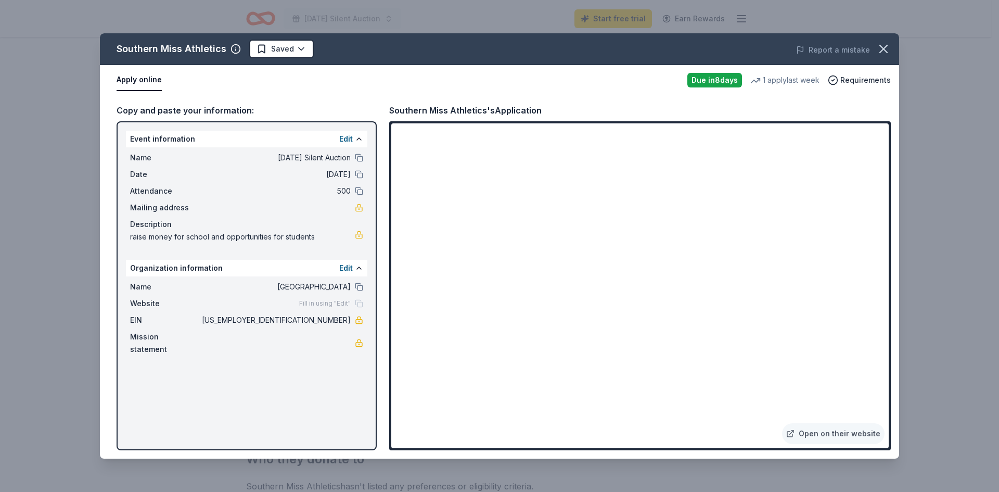
drag, startPoint x: 293, startPoint y: 300, endPoint x: 317, endPoint y: 302, distance: 23.6
click at [299, 300] on div "Website Fill in using "Edit"" at bounding box center [246, 303] width 233 height 12
click at [357, 302] on div "Fill in using "Edit"" at bounding box center [331, 303] width 64 height 8
click at [885, 55] on icon "button" at bounding box center [883, 49] width 15 height 15
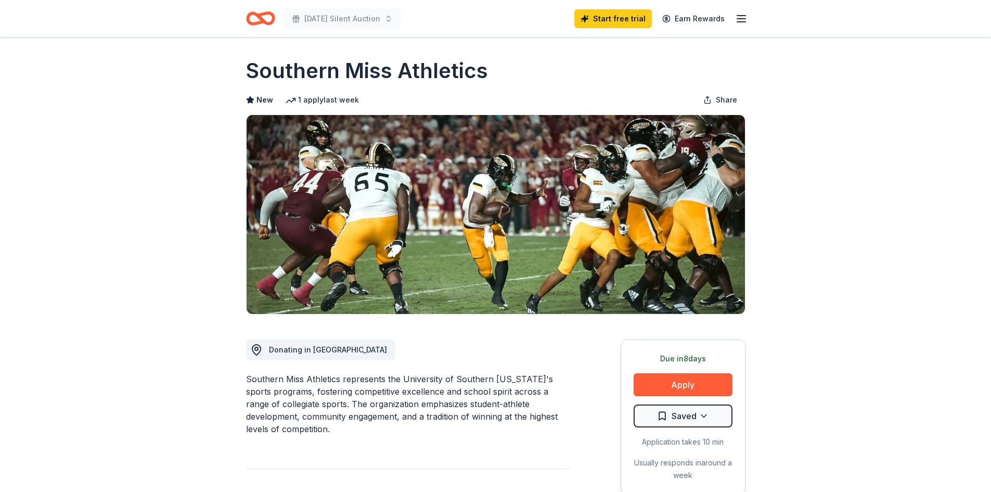
scroll to position [0, 0]
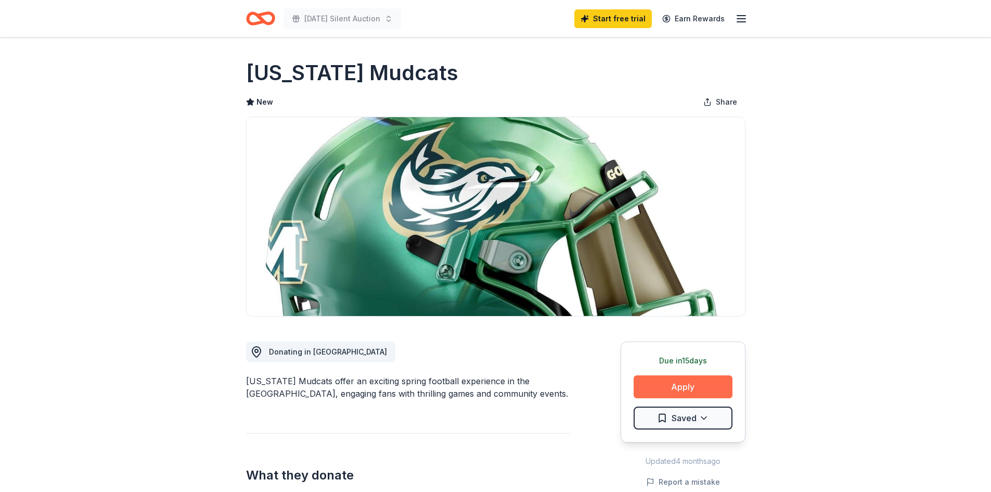
click at [693, 381] on button "Apply" at bounding box center [683, 386] width 99 height 23
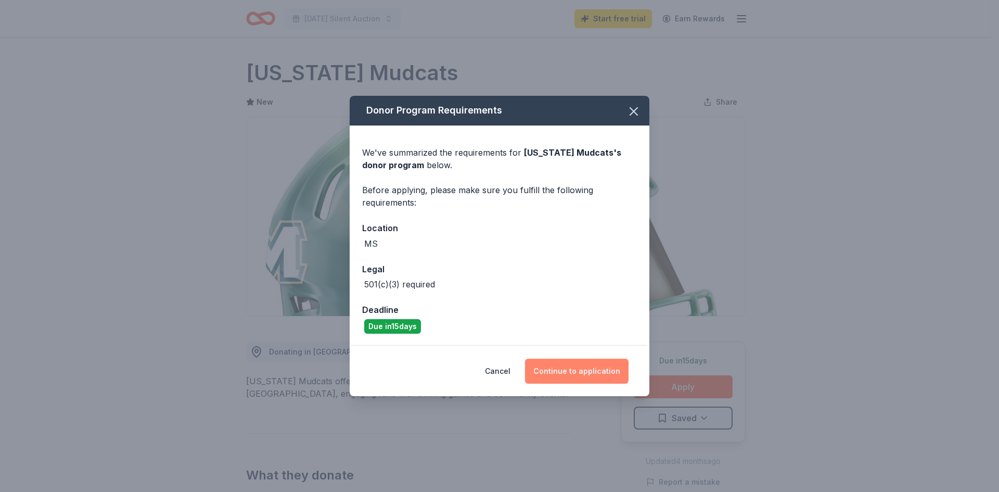
click at [562, 365] on button "Continue to application" at bounding box center [577, 370] width 104 height 25
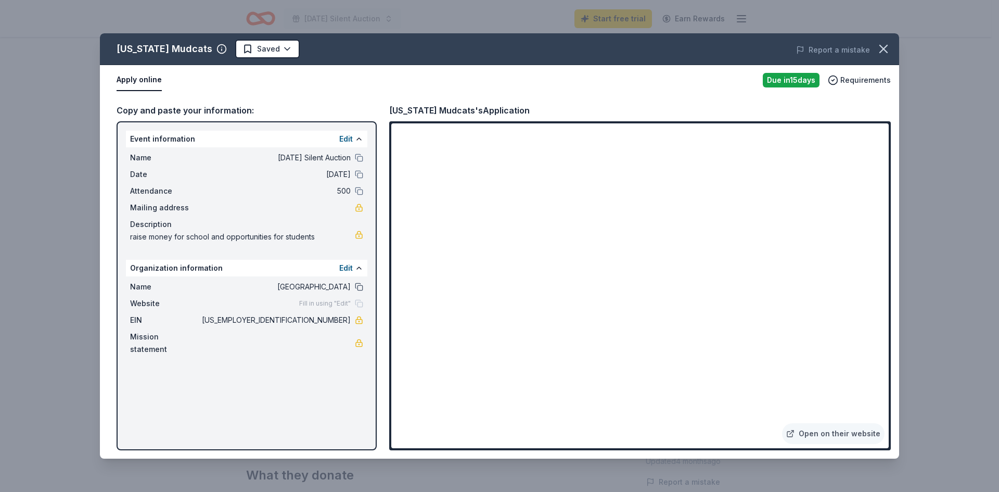
click at [359, 285] on button at bounding box center [359, 286] width 8 height 8
click at [884, 48] on icon "button" at bounding box center [883, 48] width 7 height 7
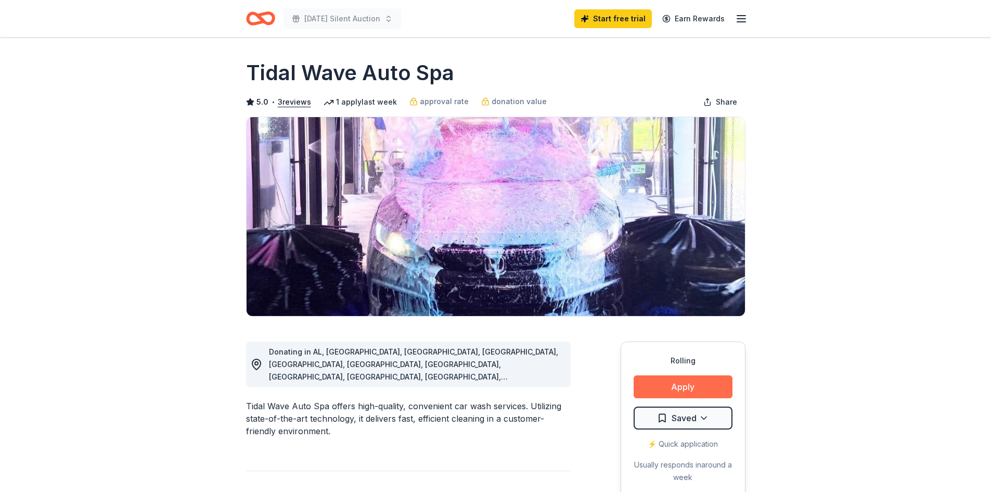
click at [664, 384] on button "Apply" at bounding box center [683, 386] width 99 height 23
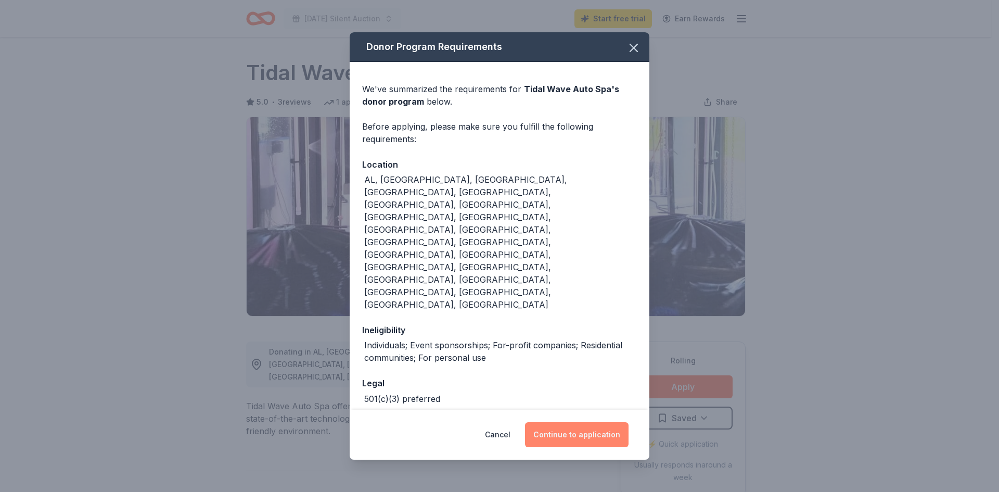
click at [572, 422] on button "Continue to application" at bounding box center [577, 434] width 104 height 25
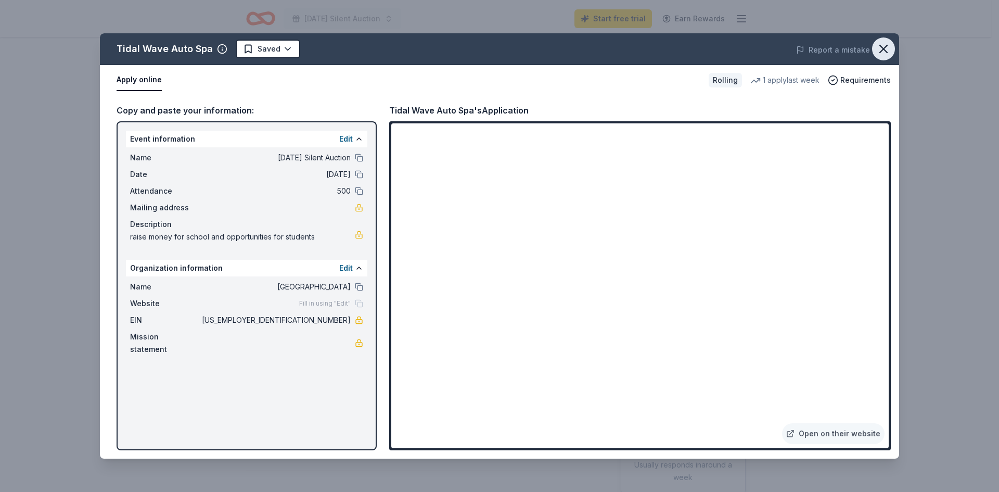
click at [876, 45] on icon "button" at bounding box center [883, 49] width 15 height 15
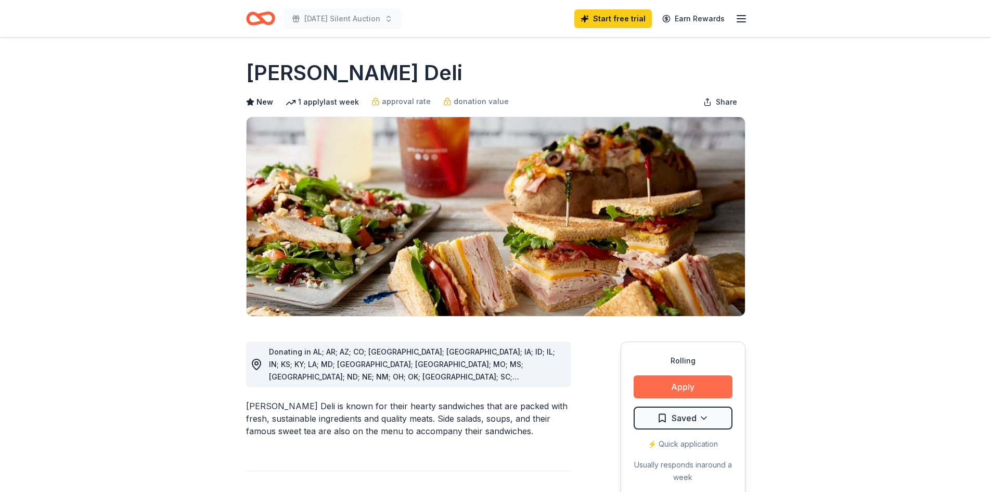
click at [690, 384] on button "Apply" at bounding box center [683, 386] width 99 height 23
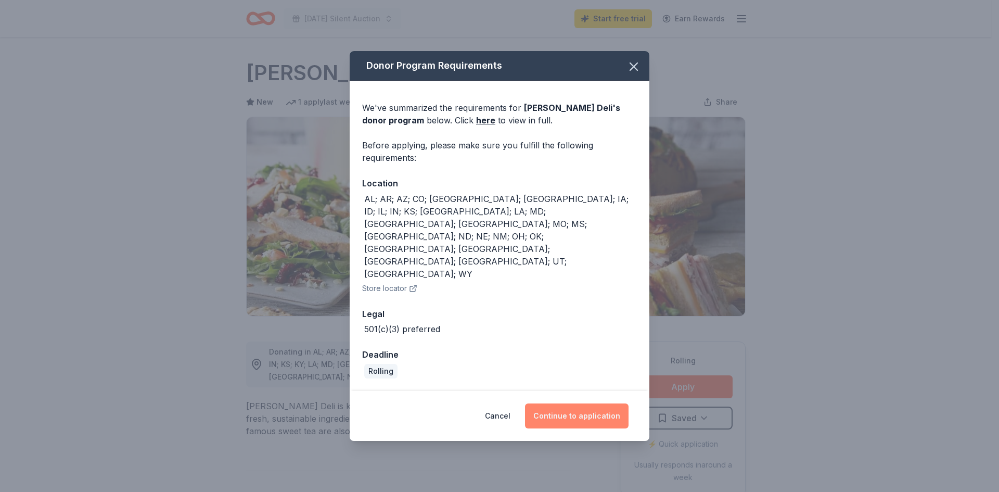
click at [557, 403] on button "Continue to application" at bounding box center [577, 415] width 104 height 25
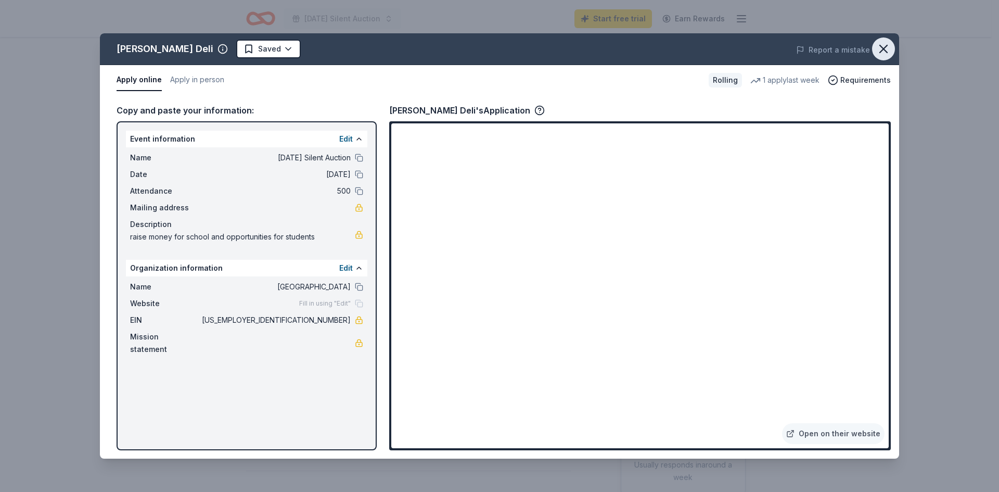
click at [886, 46] on icon "button" at bounding box center [883, 48] width 7 height 7
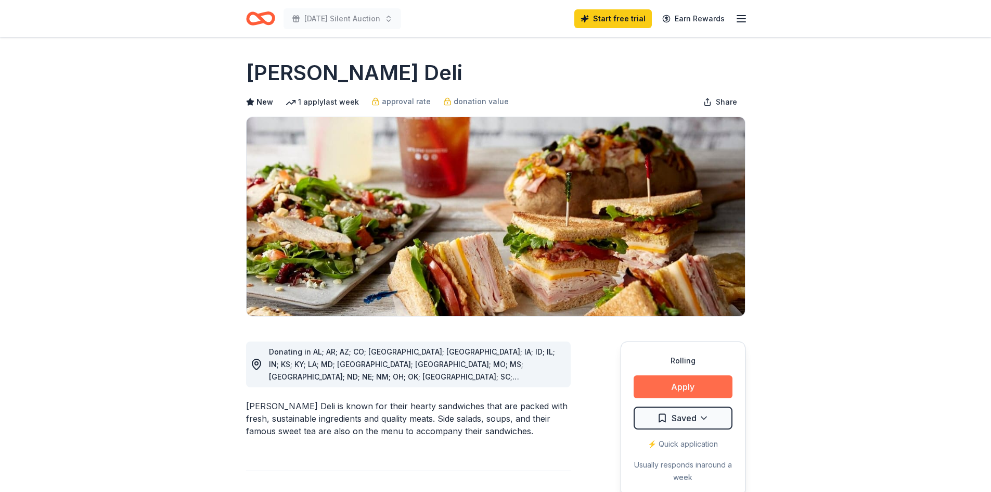
click at [711, 384] on button "Apply" at bounding box center [683, 386] width 99 height 23
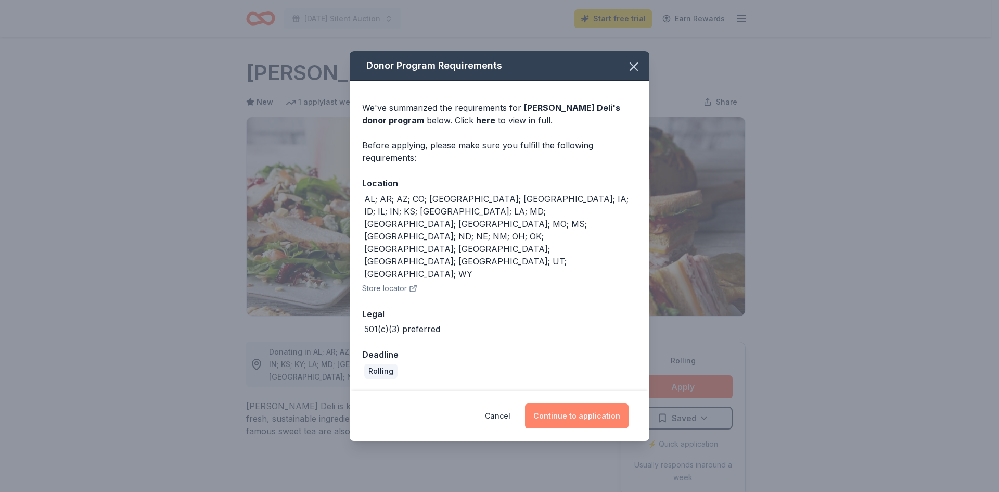
click at [580, 403] on button "Continue to application" at bounding box center [577, 415] width 104 height 25
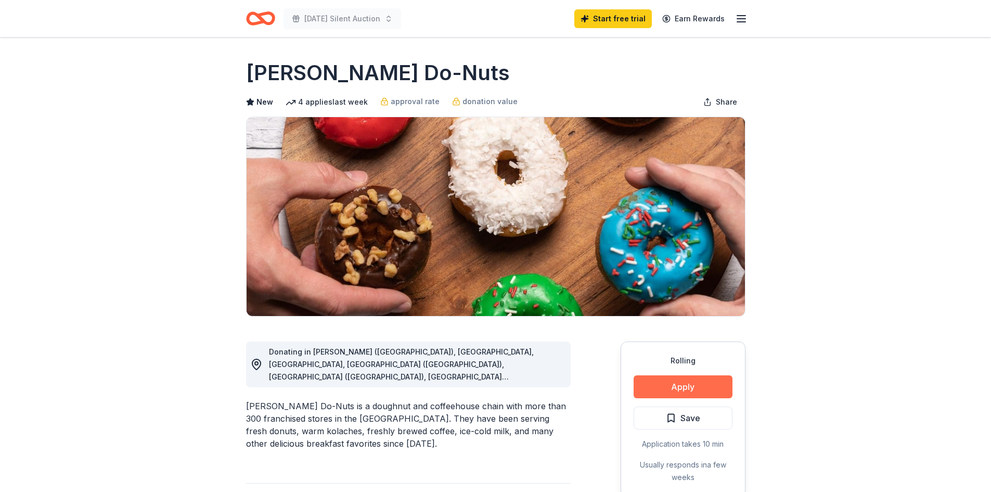
click at [689, 380] on button "Apply" at bounding box center [683, 386] width 99 height 23
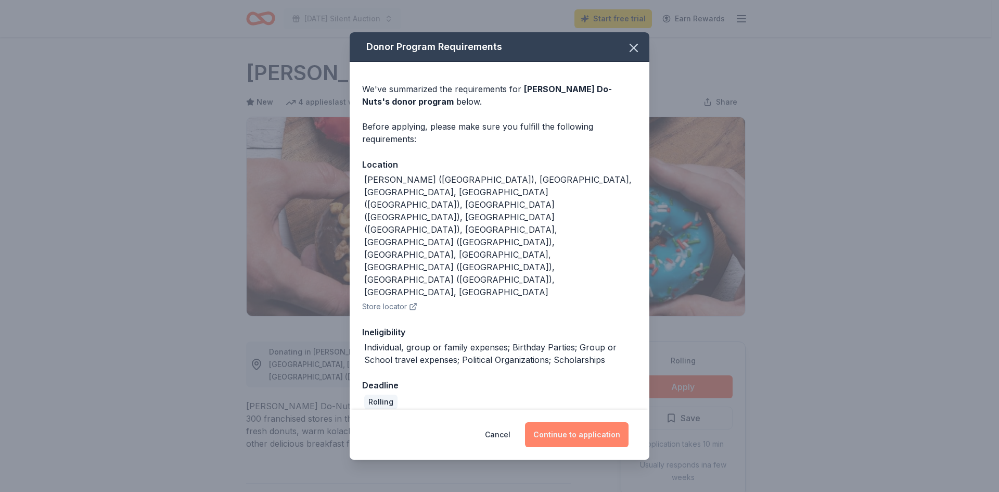
click at [557, 422] on button "Continue to application" at bounding box center [577, 434] width 104 height 25
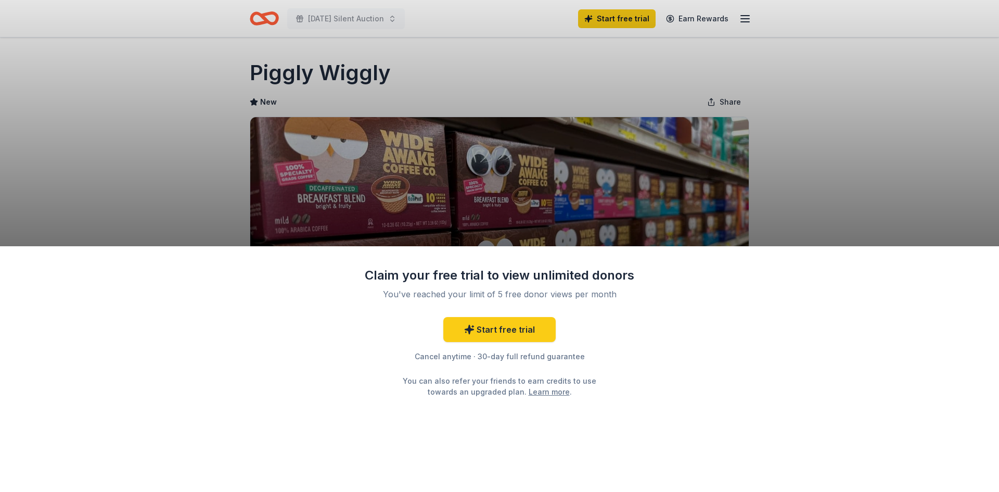
click at [771, 216] on div "Claim your free trial to view unlimited donors You've reached your limit of 5 f…" at bounding box center [499, 246] width 999 height 492
click at [638, 214] on div "Claim your free trial to view unlimited donors You've reached your limit of 5 f…" at bounding box center [499, 246] width 999 height 492
click at [870, 112] on div "Claim your free trial to view unlimited donors You've reached your limit of 5 f…" at bounding box center [499, 246] width 999 height 492
click at [128, 85] on div "Claim your free trial to view unlimited donors You've reached your limit of 5 f…" at bounding box center [499, 246] width 999 height 492
